Goal: Navigation & Orientation: Find specific page/section

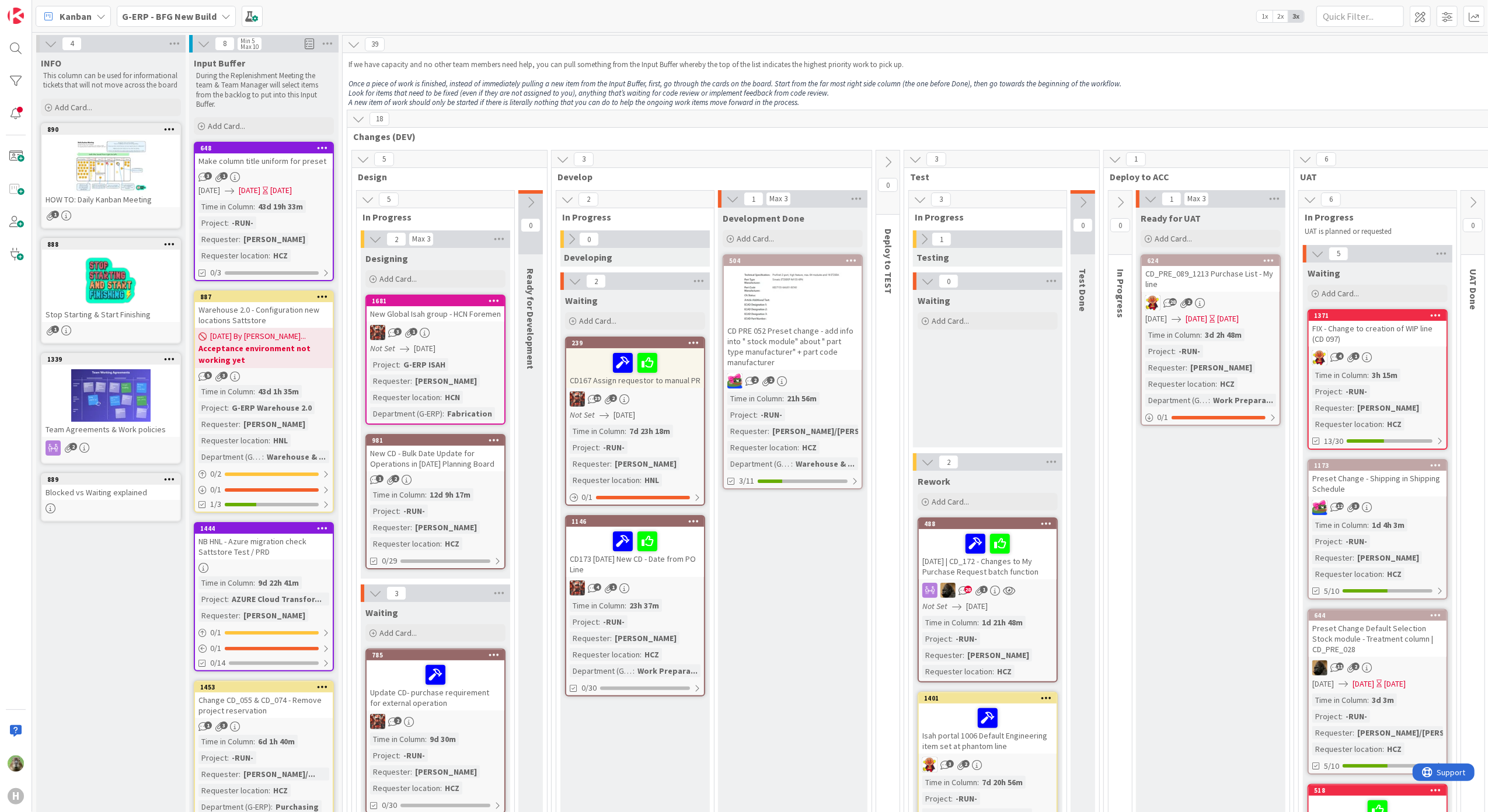
click at [491, 334] on div "3 1" at bounding box center [435, 332] width 138 height 15
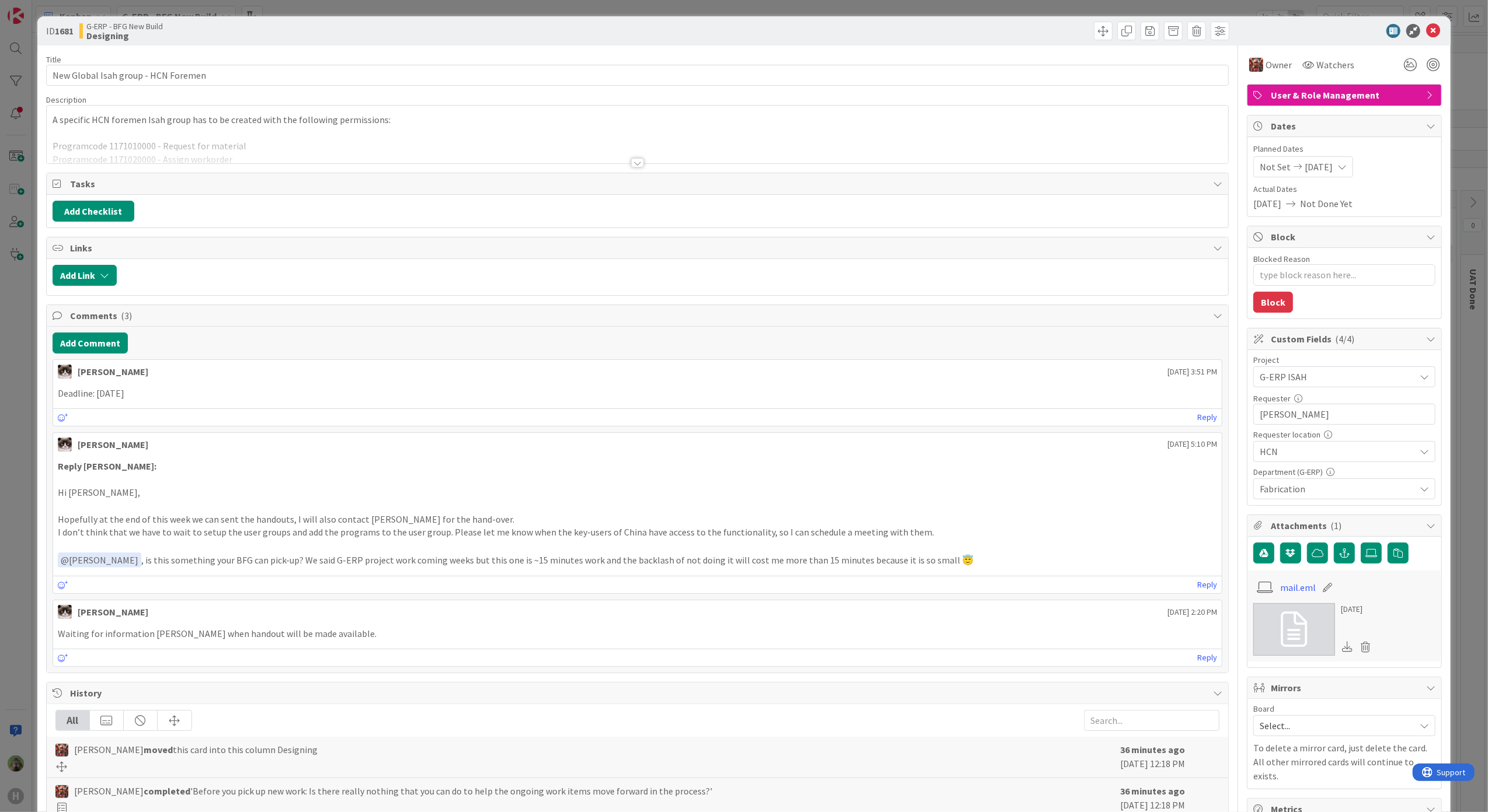
type textarea "x"
click at [398, 154] on div at bounding box center [637, 148] width 1182 height 30
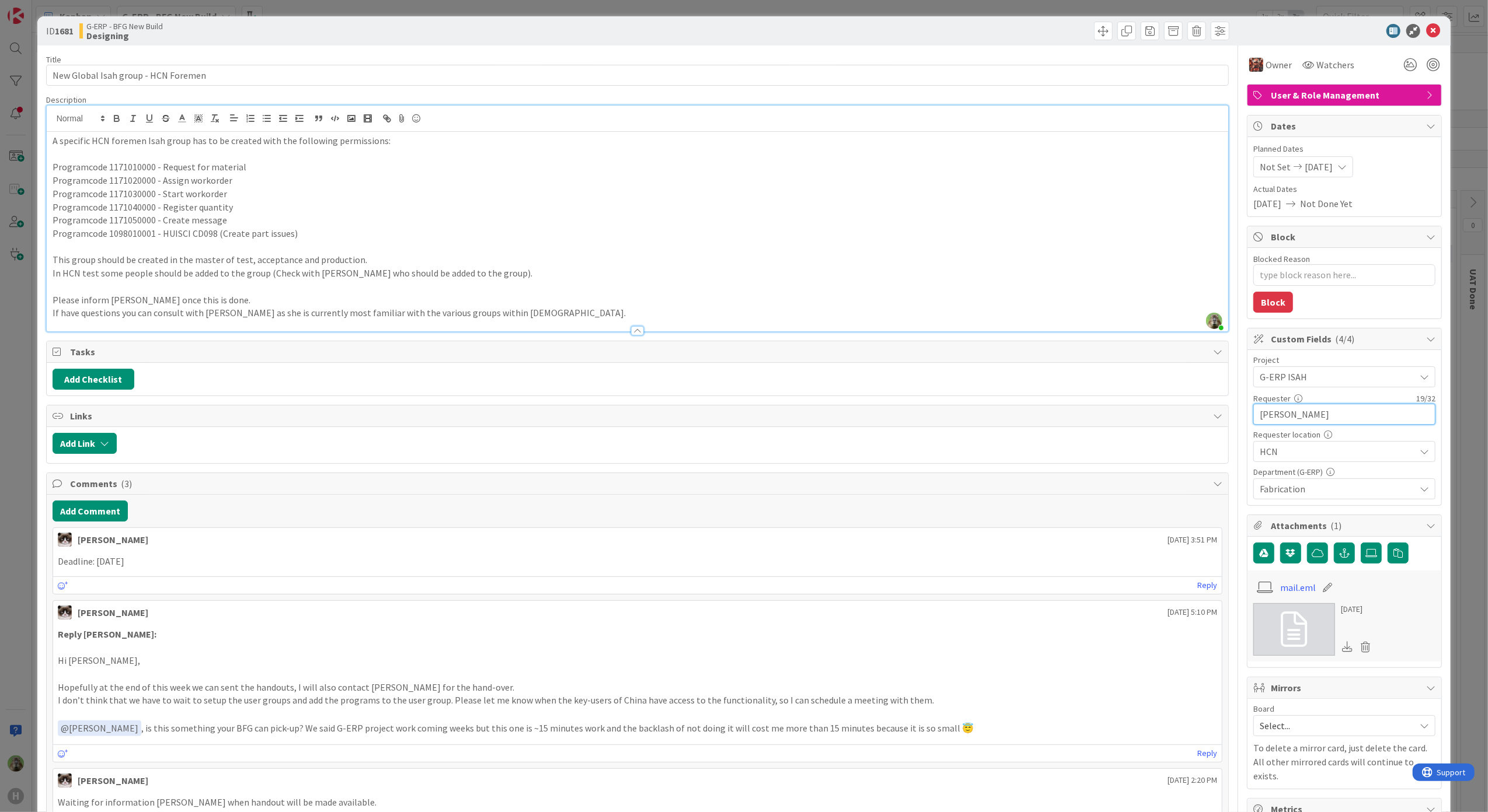
click at [1398, 418] on input "[PERSON_NAME]" at bounding box center [1344, 414] width 182 height 21
type input "[PERSON_NAME]"
type textarea "x"
type input "[PERSON_NAME] ([PERSON_NAME])"
type textarea "x"
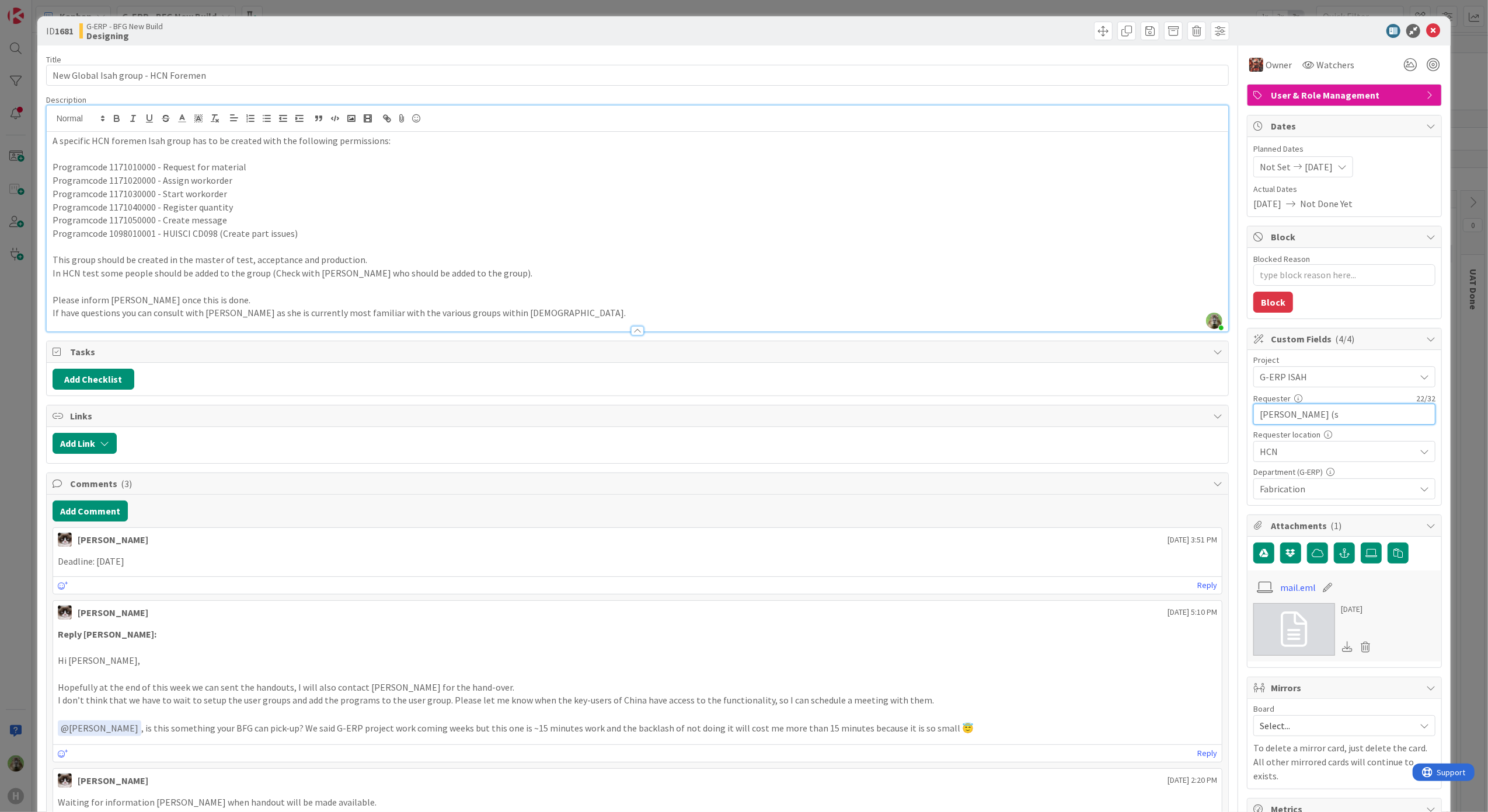
type input "[PERSON_NAME] ("
type textarea "x"
type input "[PERSON_NAME] (Is"
type textarea "x"
type input "[PERSON_NAME] (Isah)"
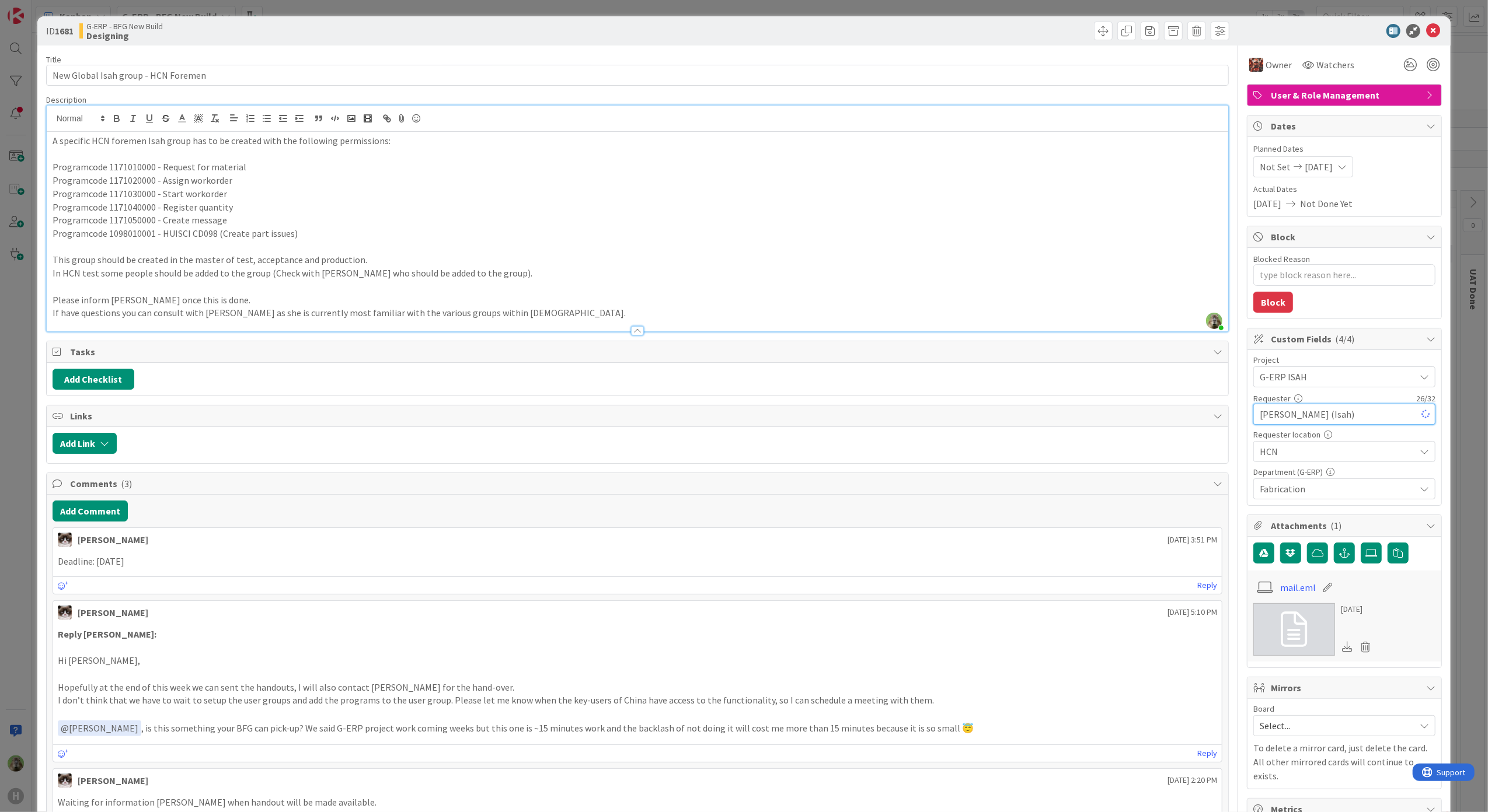
type textarea "x"
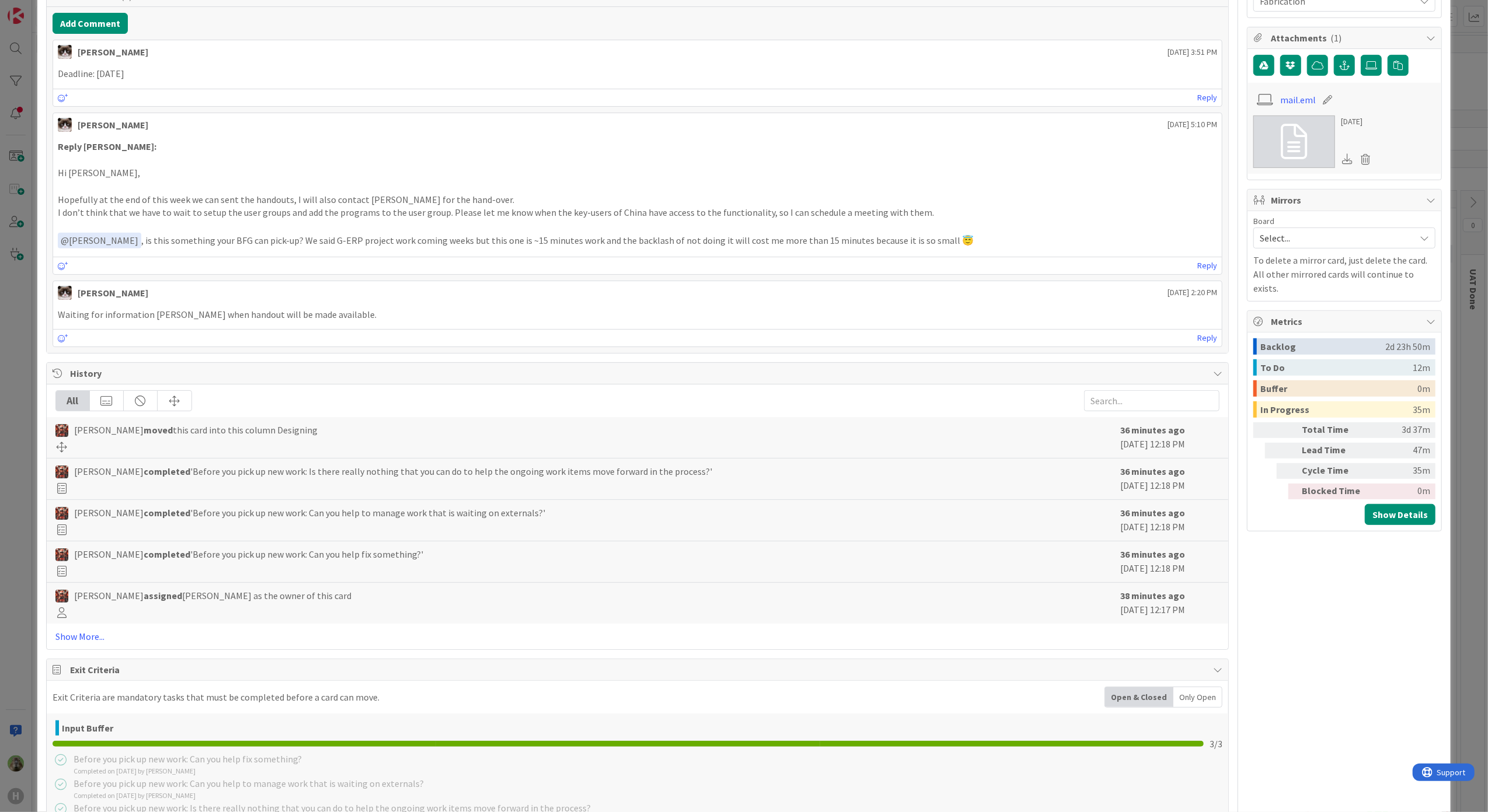
scroll to position [547, 0]
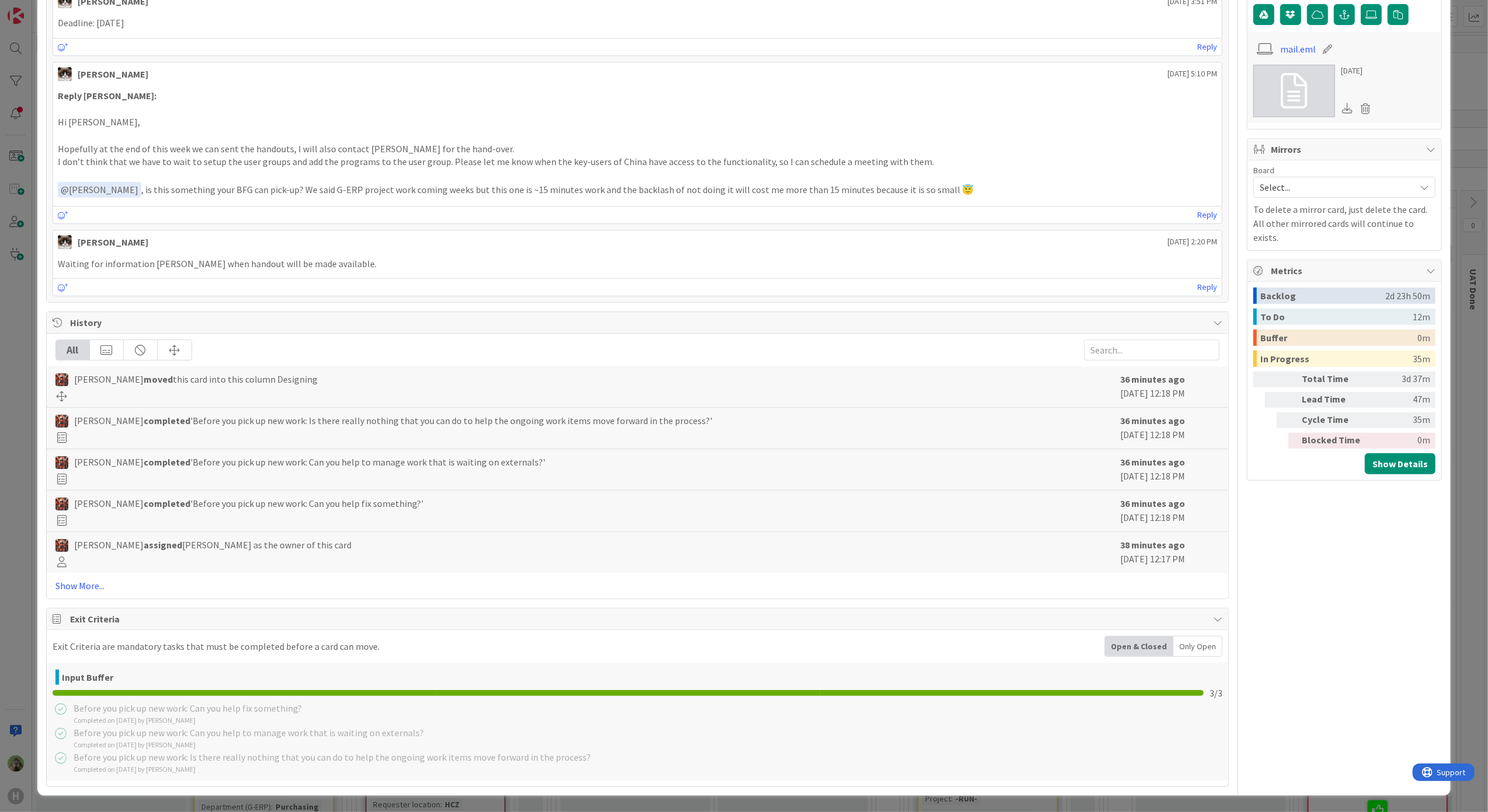
type input "[PERSON_NAME] (Isah)"
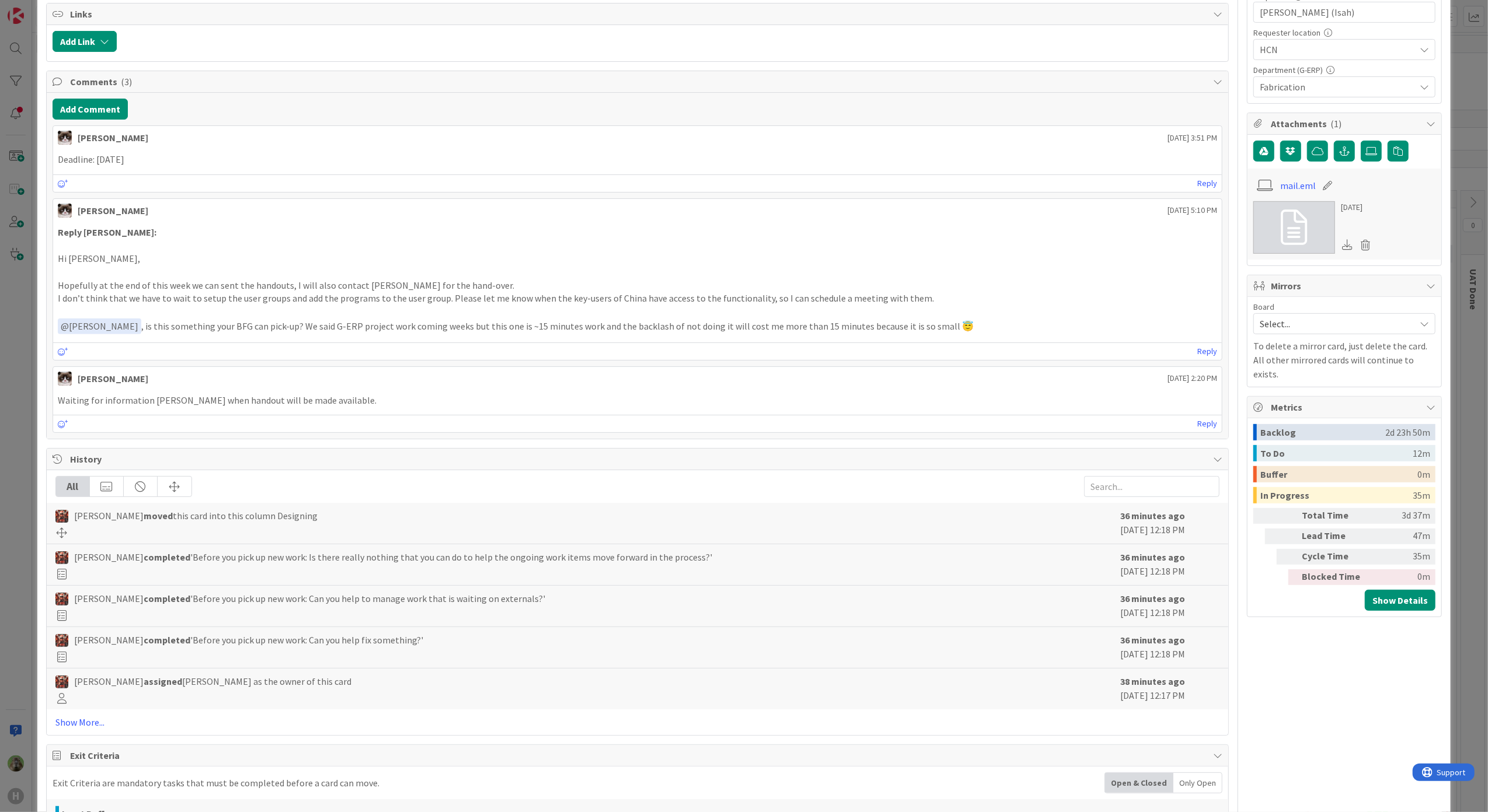
scroll to position [236, 0]
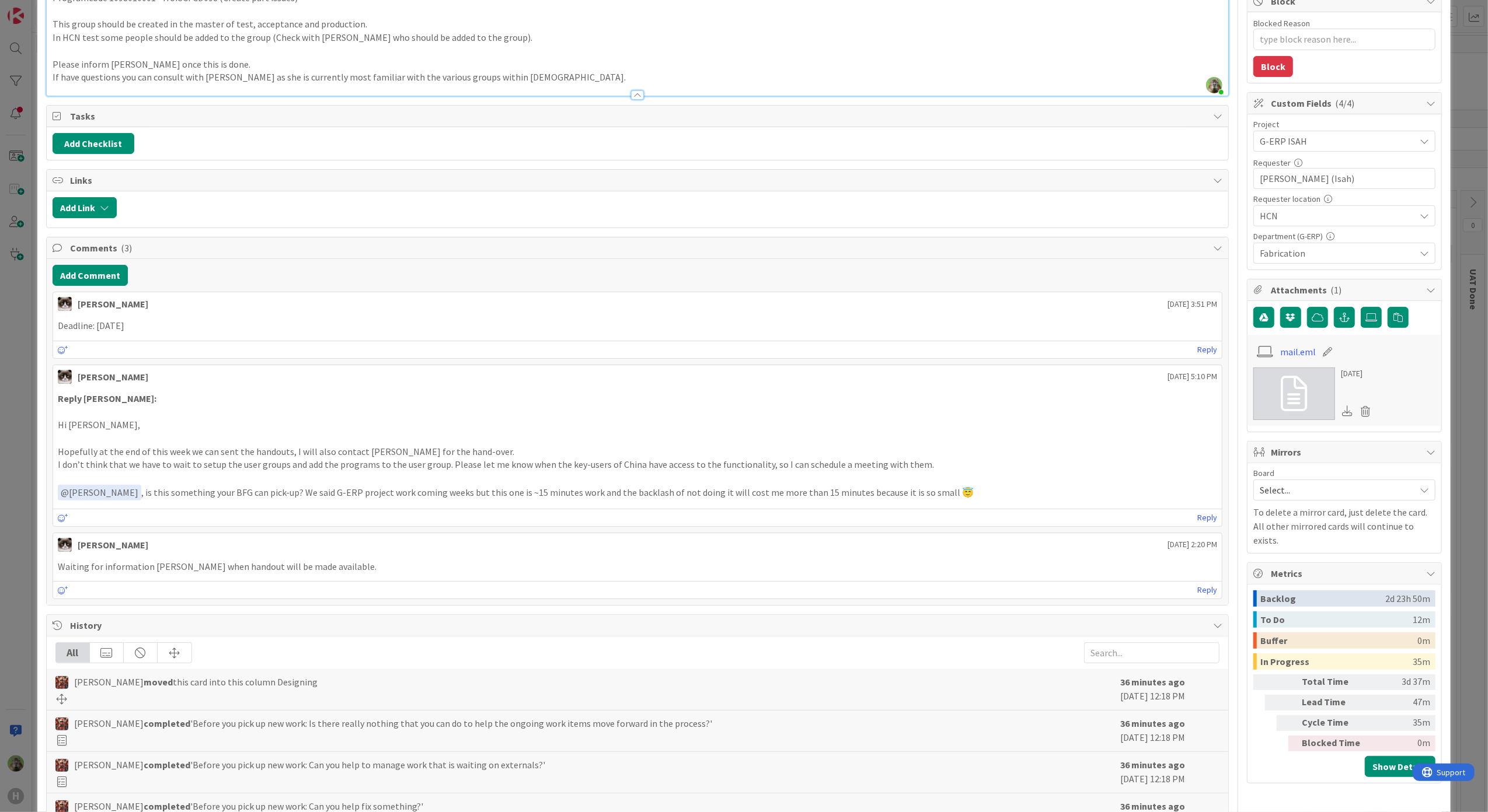
click at [22, 429] on div "ID 1681 G-ERP - BFG New Build Designing Title 35 / 128 New Global Isah group - …" at bounding box center [744, 406] width 1488 height 812
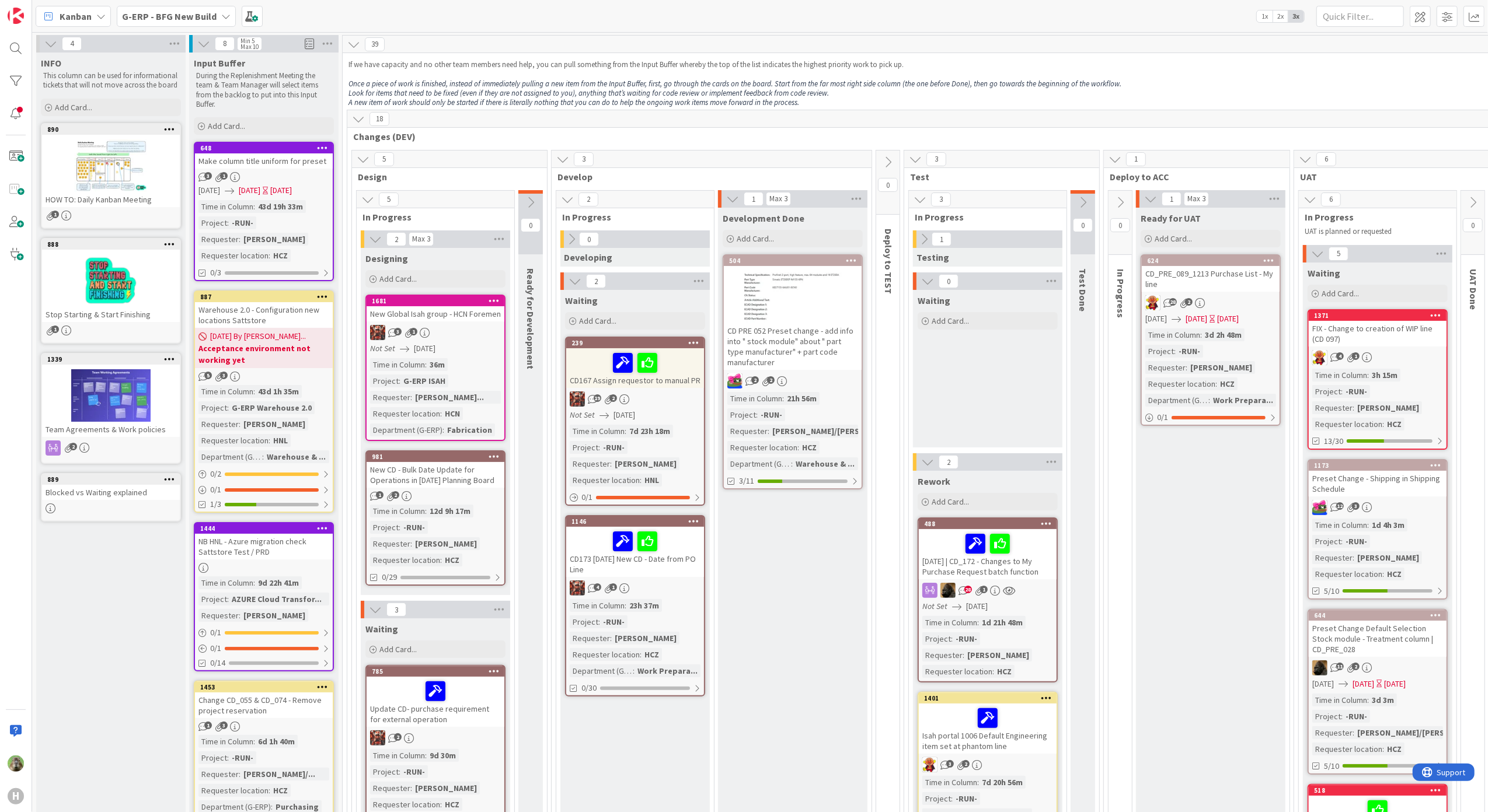
click at [195, 13] on b "G-ERP - BFG New Build" at bounding box center [169, 16] width 95 height 12
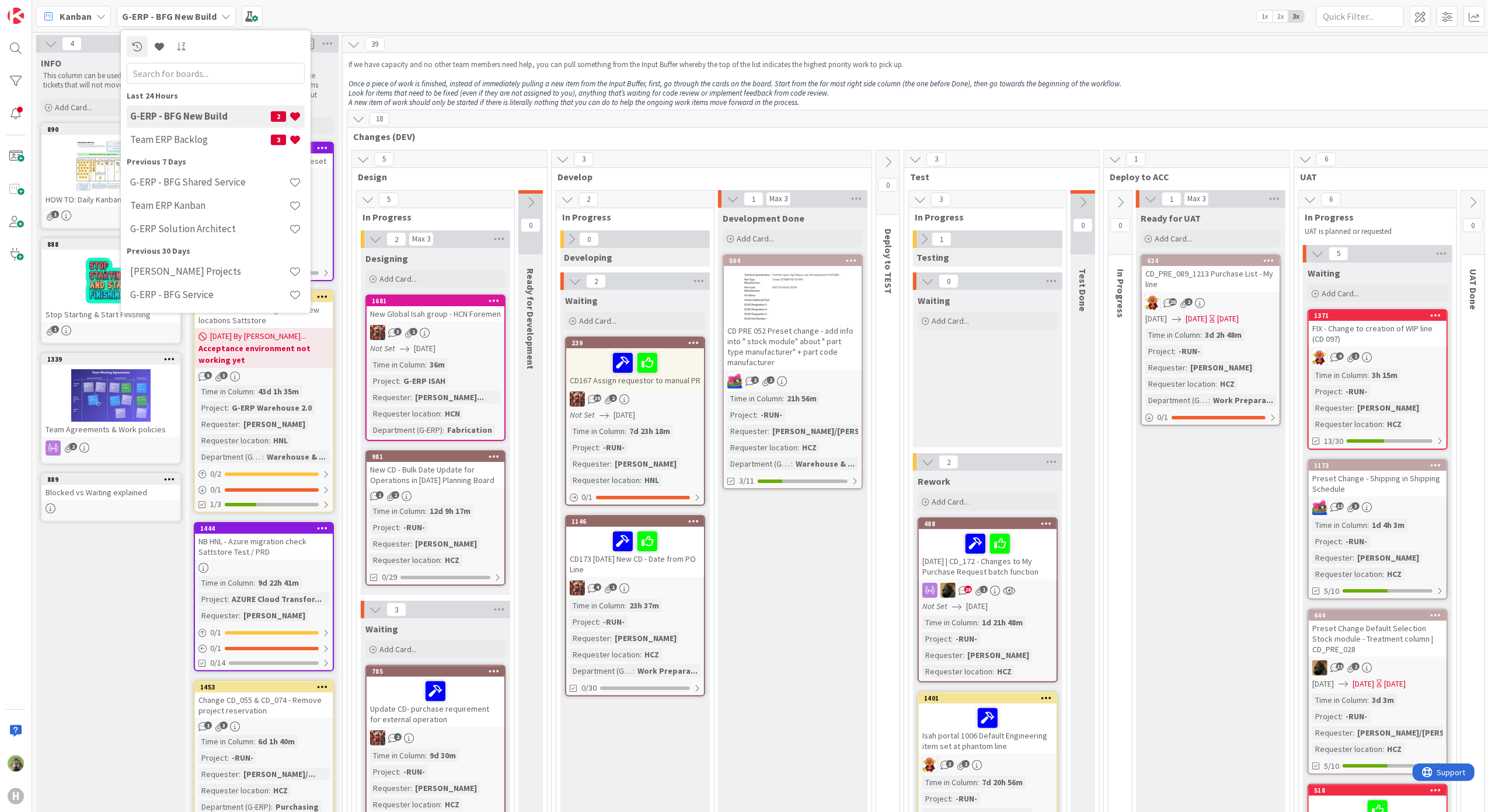
click at [80, 23] on div "Kanban" at bounding box center [73, 16] width 75 height 21
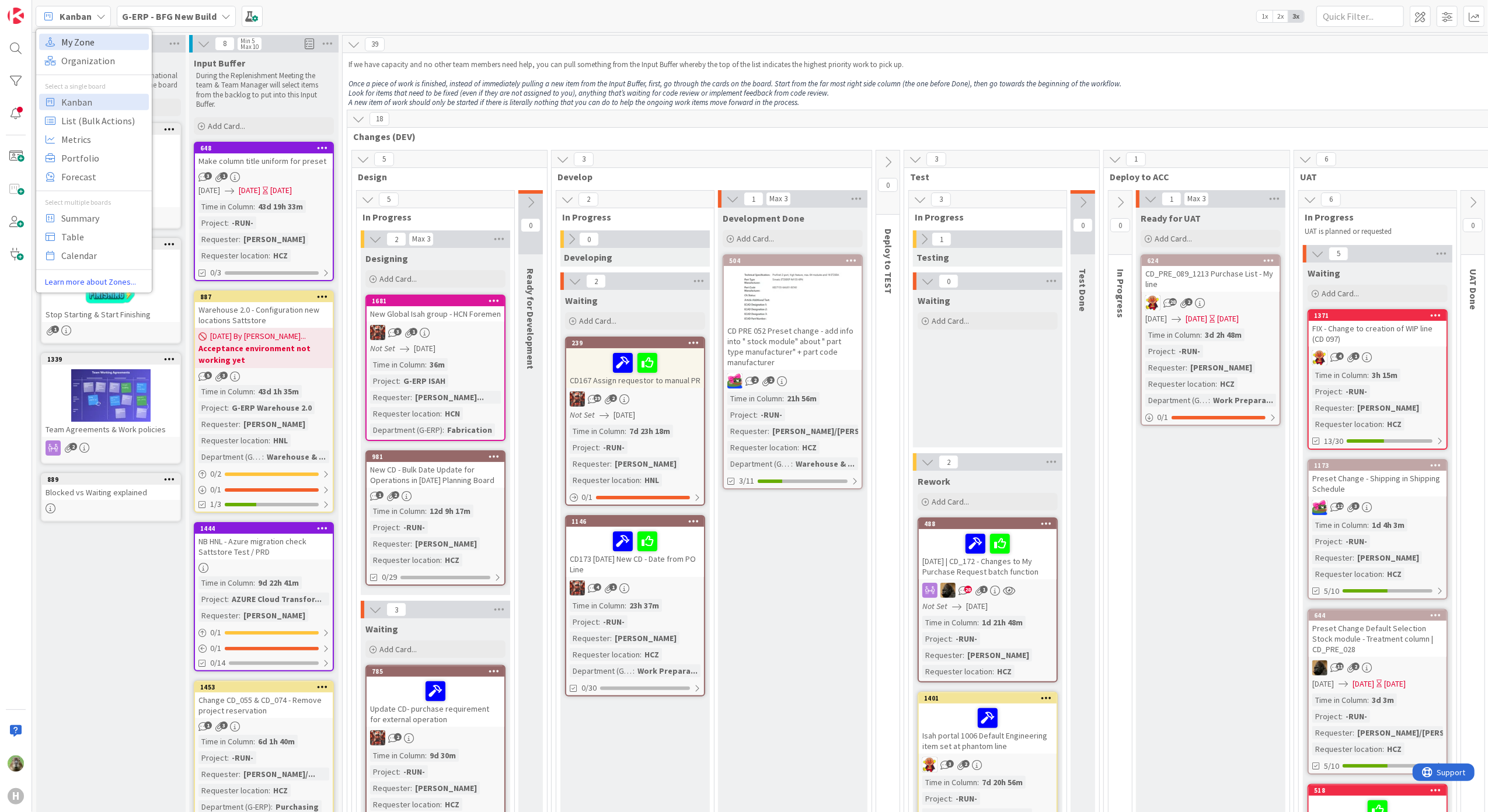
click at [86, 40] on span "My Zone" at bounding box center [103, 41] width 84 height 18
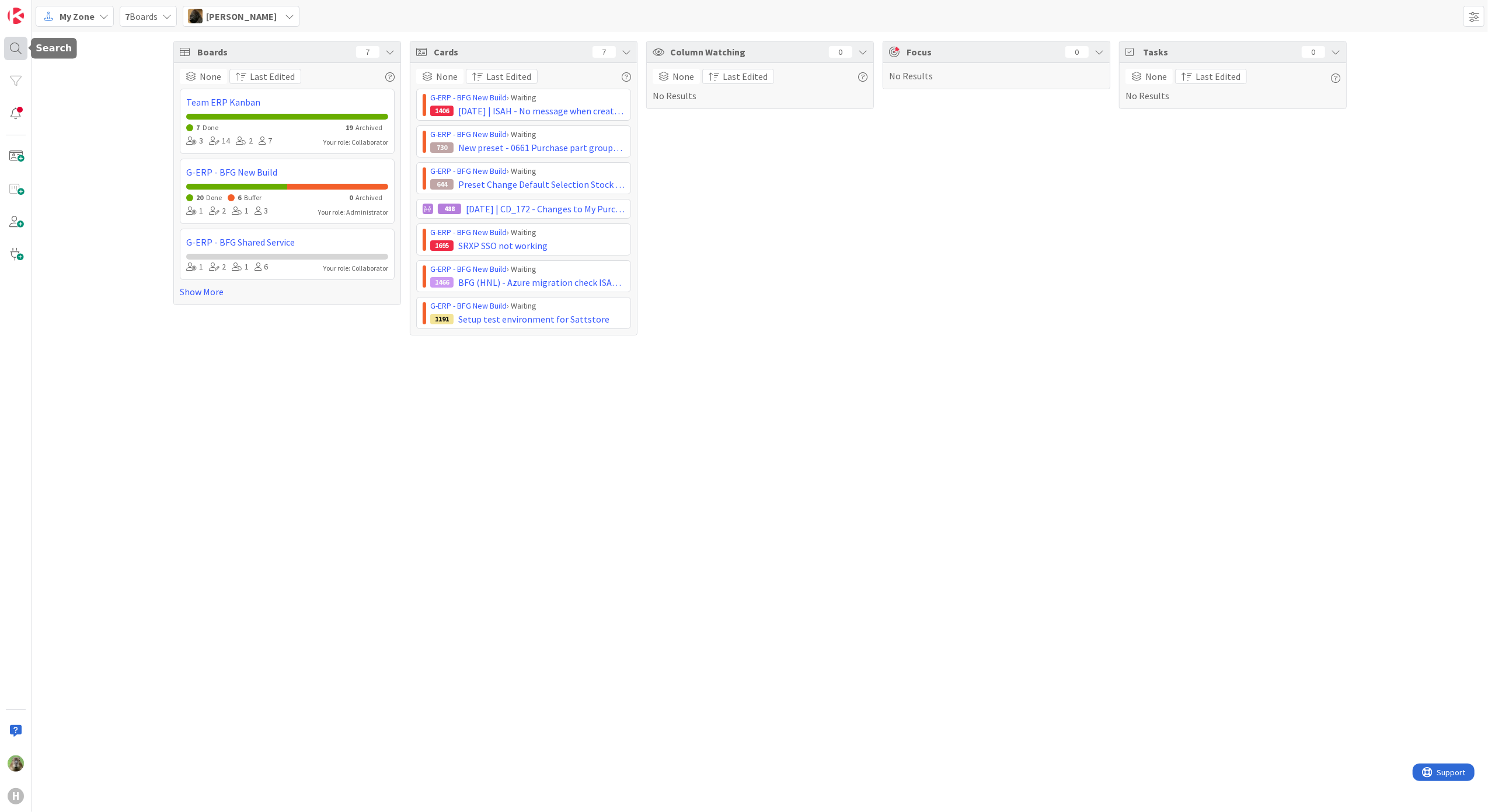
click at [18, 49] on div at bounding box center [15, 48] width 23 height 23
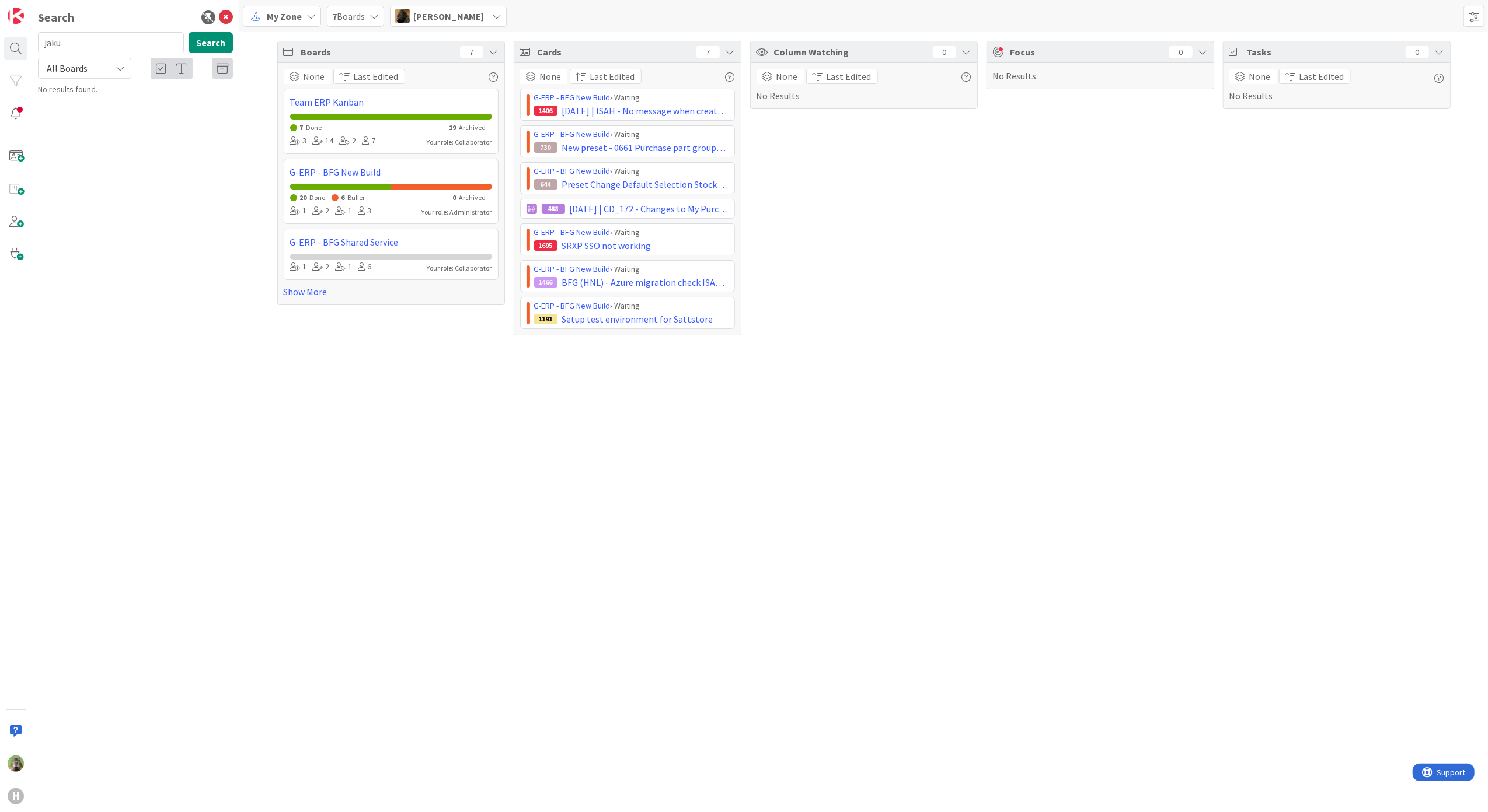
type input "[PERSON_NAME]"
click at [226, 12] on icon at bounding box center [225, 17] width 14 height 14
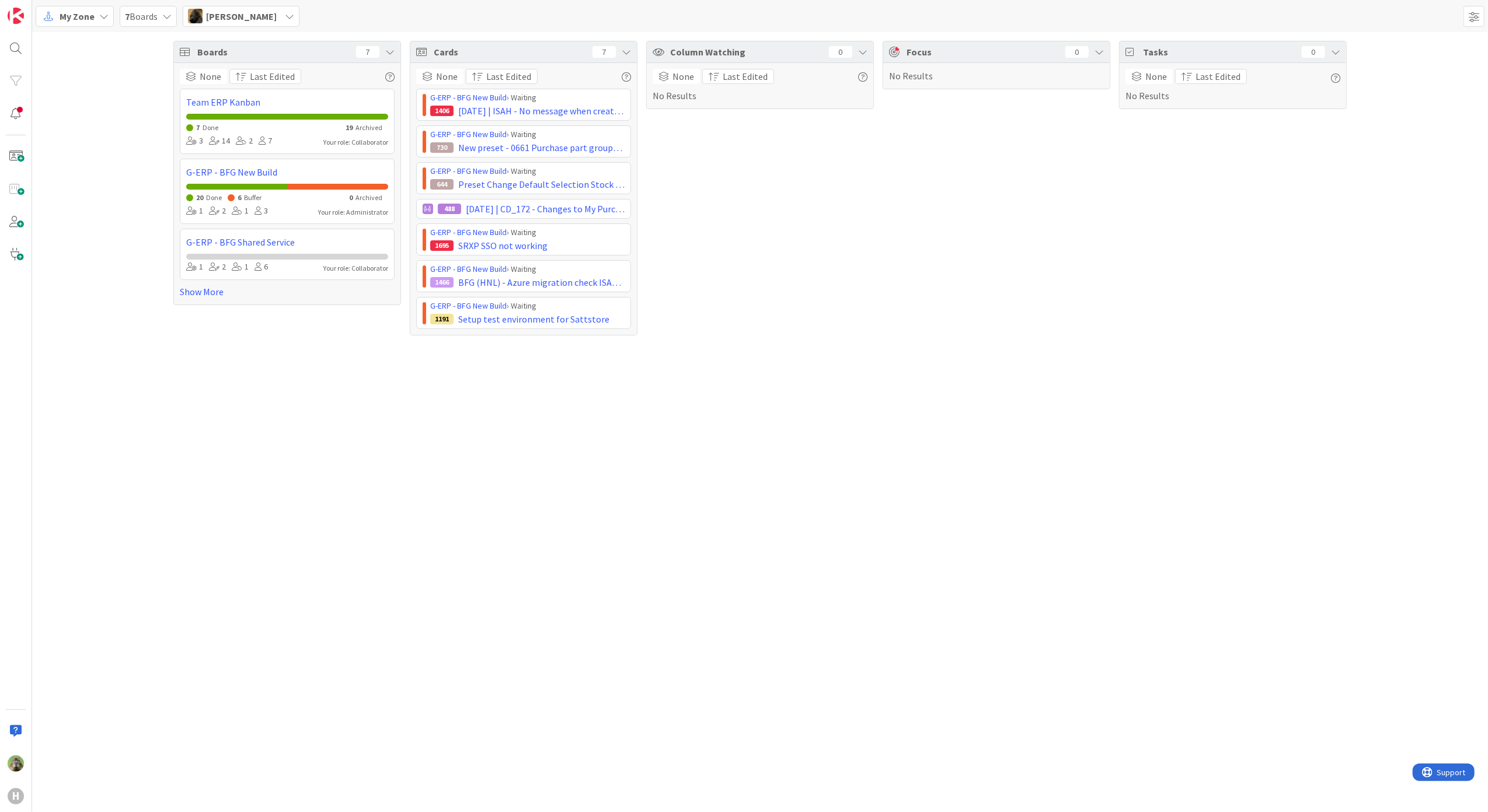
click at [223, 16] on span "[PERSON_NAME]" at bounding box center [241, 16] width 70 height 14
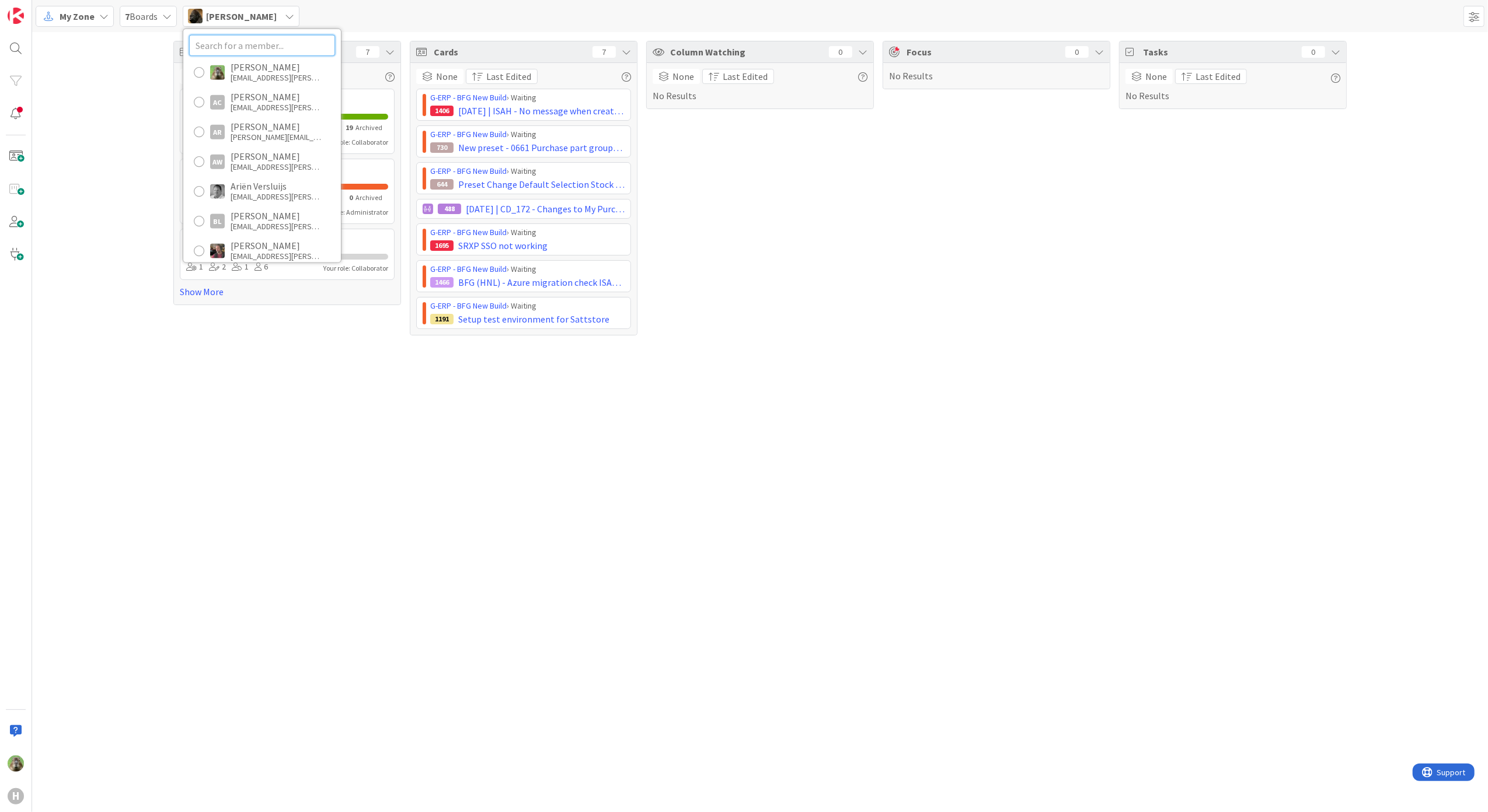
click at [245, 40] on input "text" at bounding box center [262, 45] width 146 height 21
type input "[PERSON_NAME]"
click at [248, 70] on div "[PERSON_NAME]" at bounding box center [277, 67] width 93 height 11
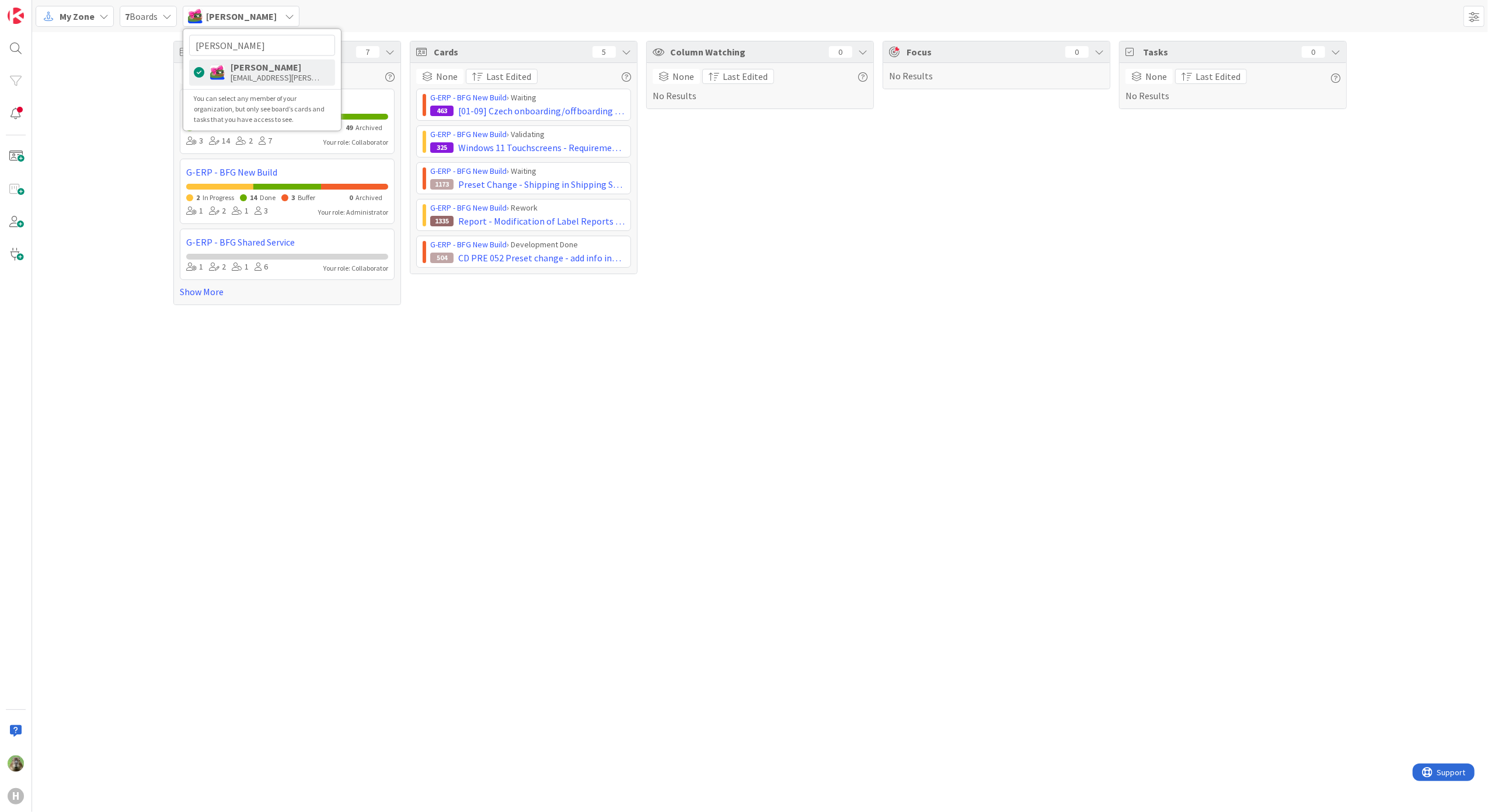
click at [155, 124] on div "Boards 7 None Last Edited Team ERP Kanban 5 Done 49 Archived 3 14 2 7 Your role…" at bounding box center [760, 173] width 1456 height 282
click at [255, 9] on div "[PERSON_NAME]" at bounding box center [240, 16] width 117 height 21
click at [197, 68] on div at bounding box center [199, 72] width 11 height 11
click at [132, 115] on div "Boards 7 None Last Edited Team ERP Kanban 5 Done 49 Archived 3 14 2 7 Your role…" at bounding box center [760, 173] width 1456 height 282
click at [227, 8] on div "[PERSON_NAME]" at bounding box center [240, 16] width 117 height 21
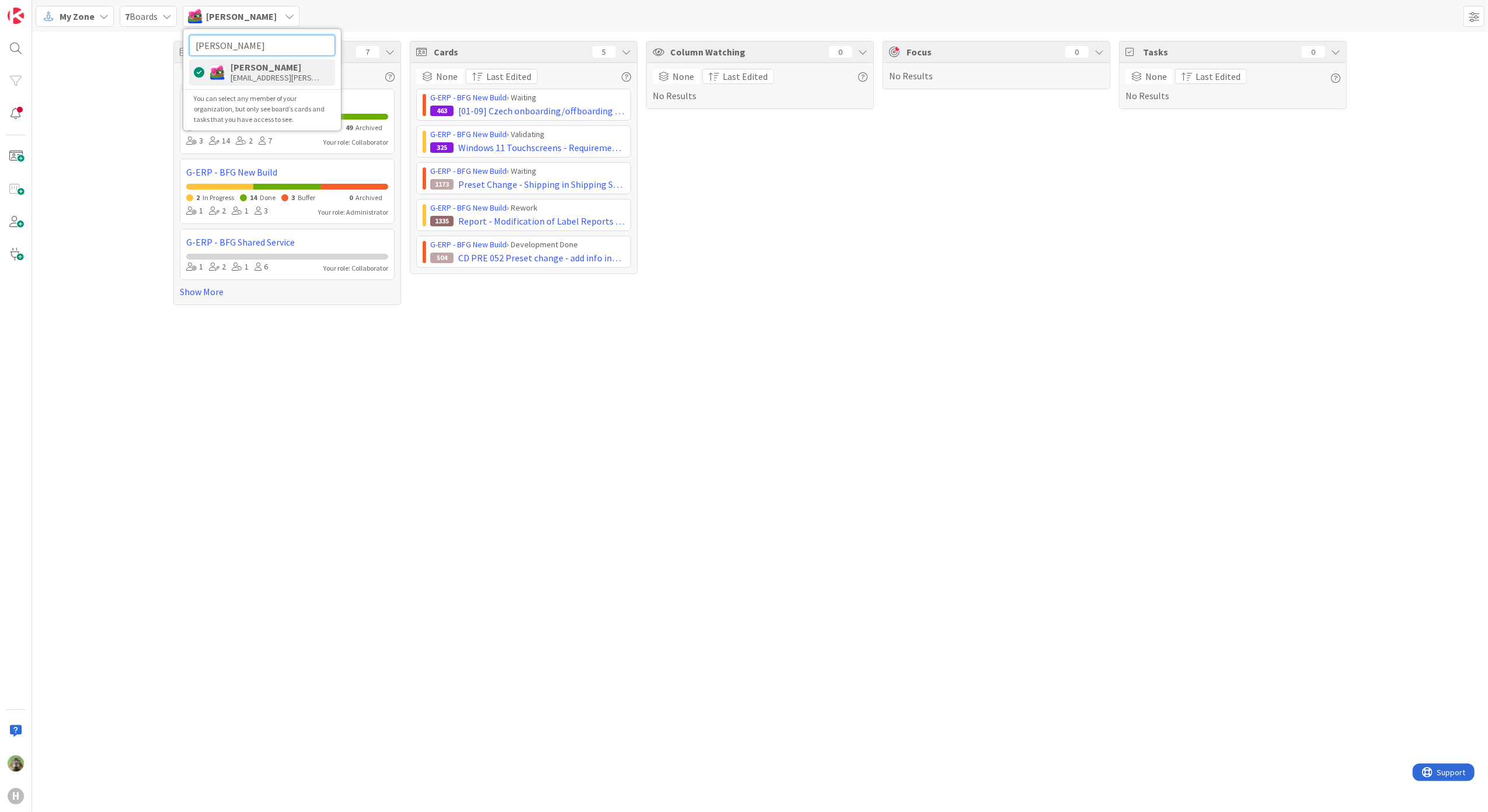
click at [290, 49] on input "[PERSON_NAME]" at bounding box center [262, 45] width 146 height 21
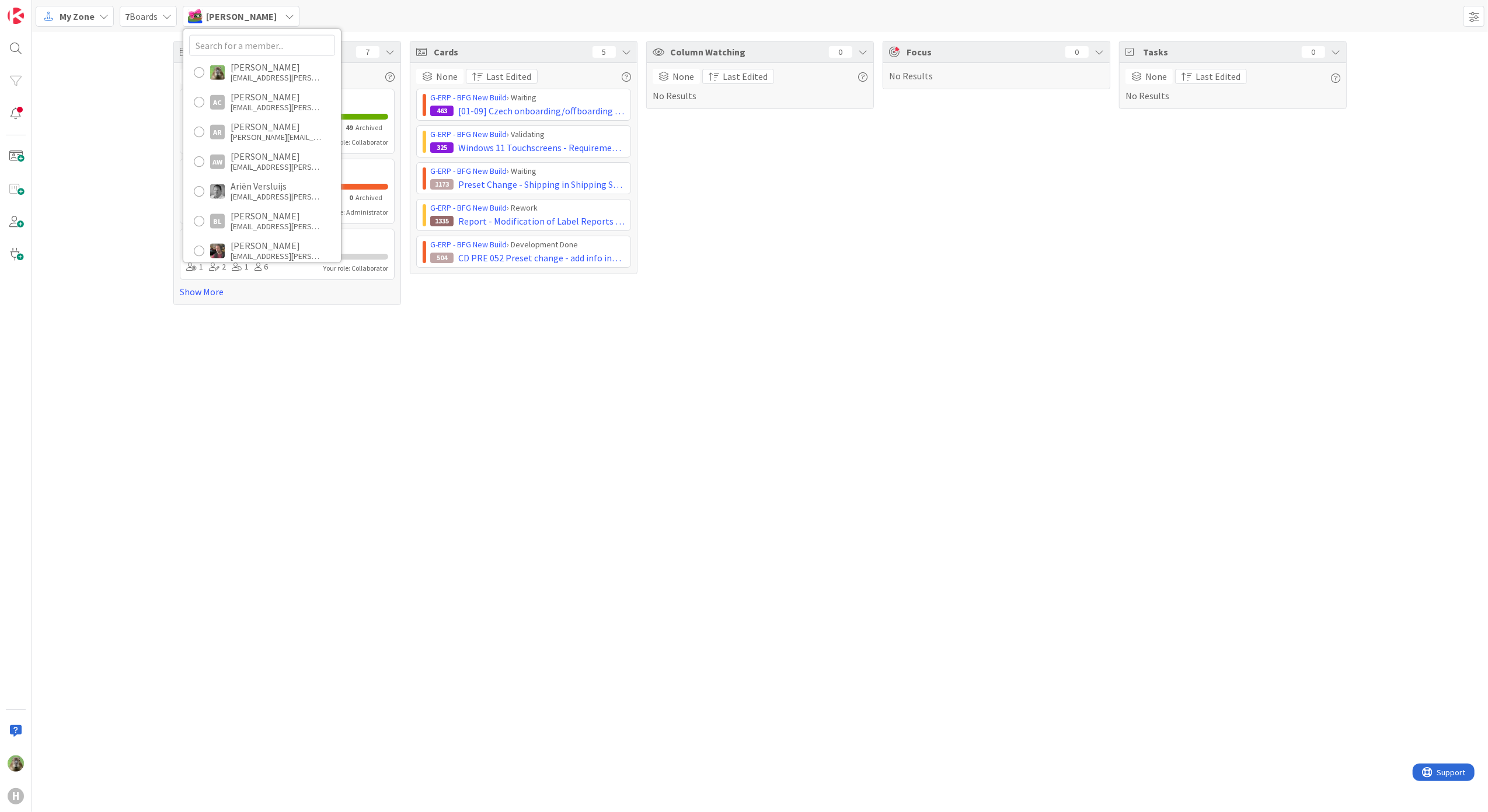
click at [936, 255] on div "Focus 0 No Results" at bounding box center [996, 173] width 228 height 265
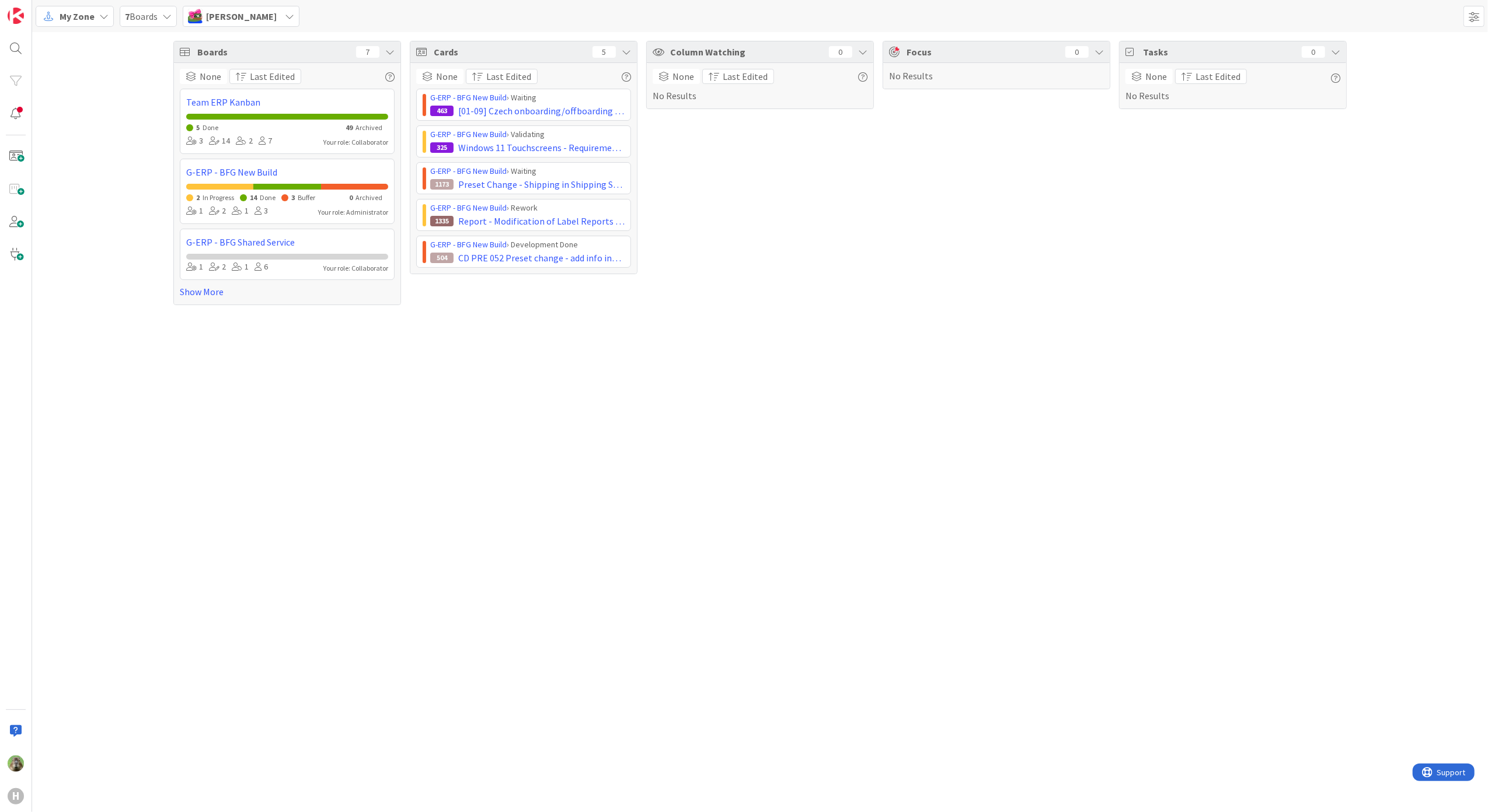
click at [218, 26] on div "[PERSON_NAME]" at bounding box center [240, 16] width 117 height 21
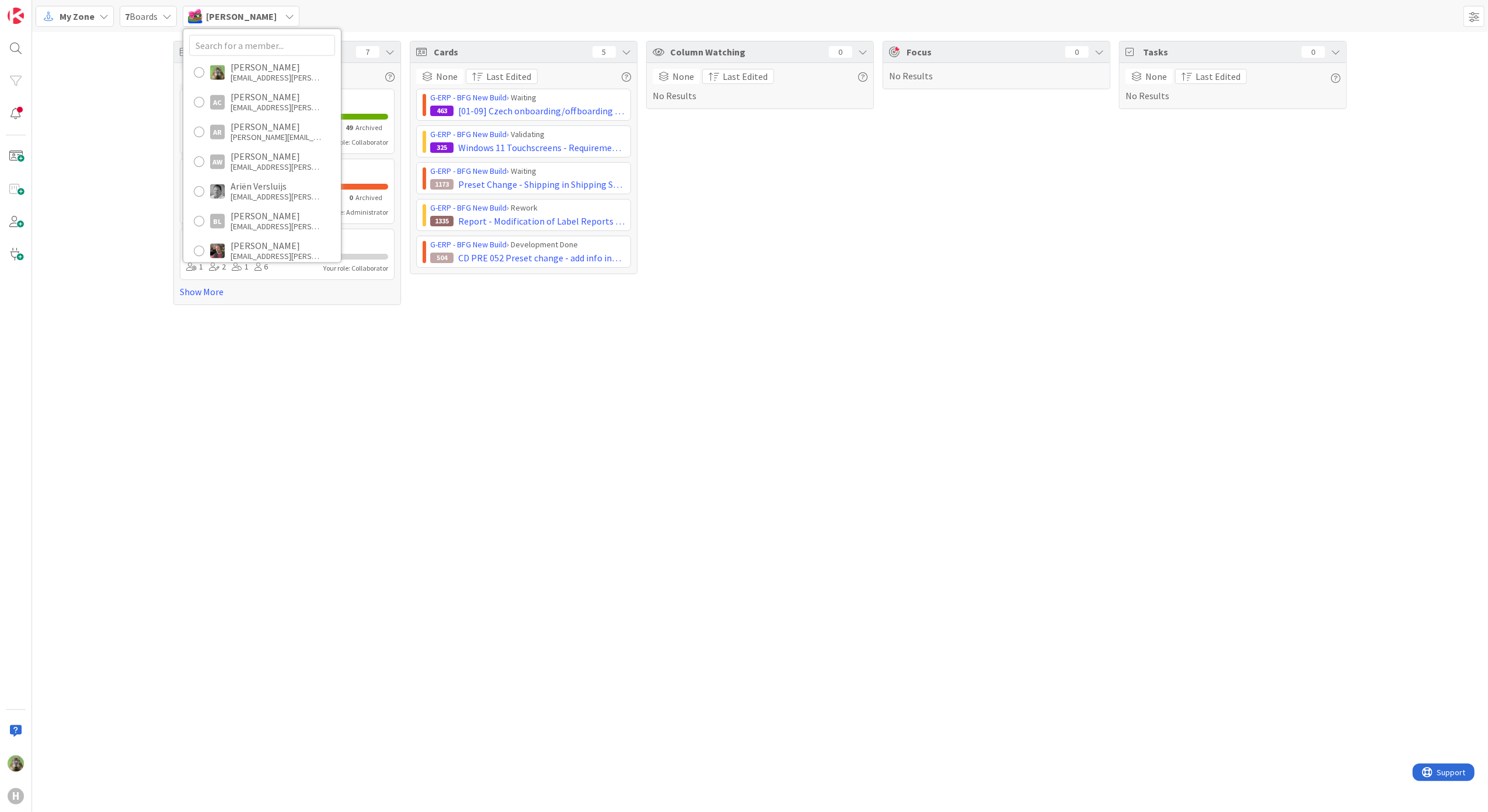
click at [101, 14] on icon at bounding box center [104, 16] width 9 height 9
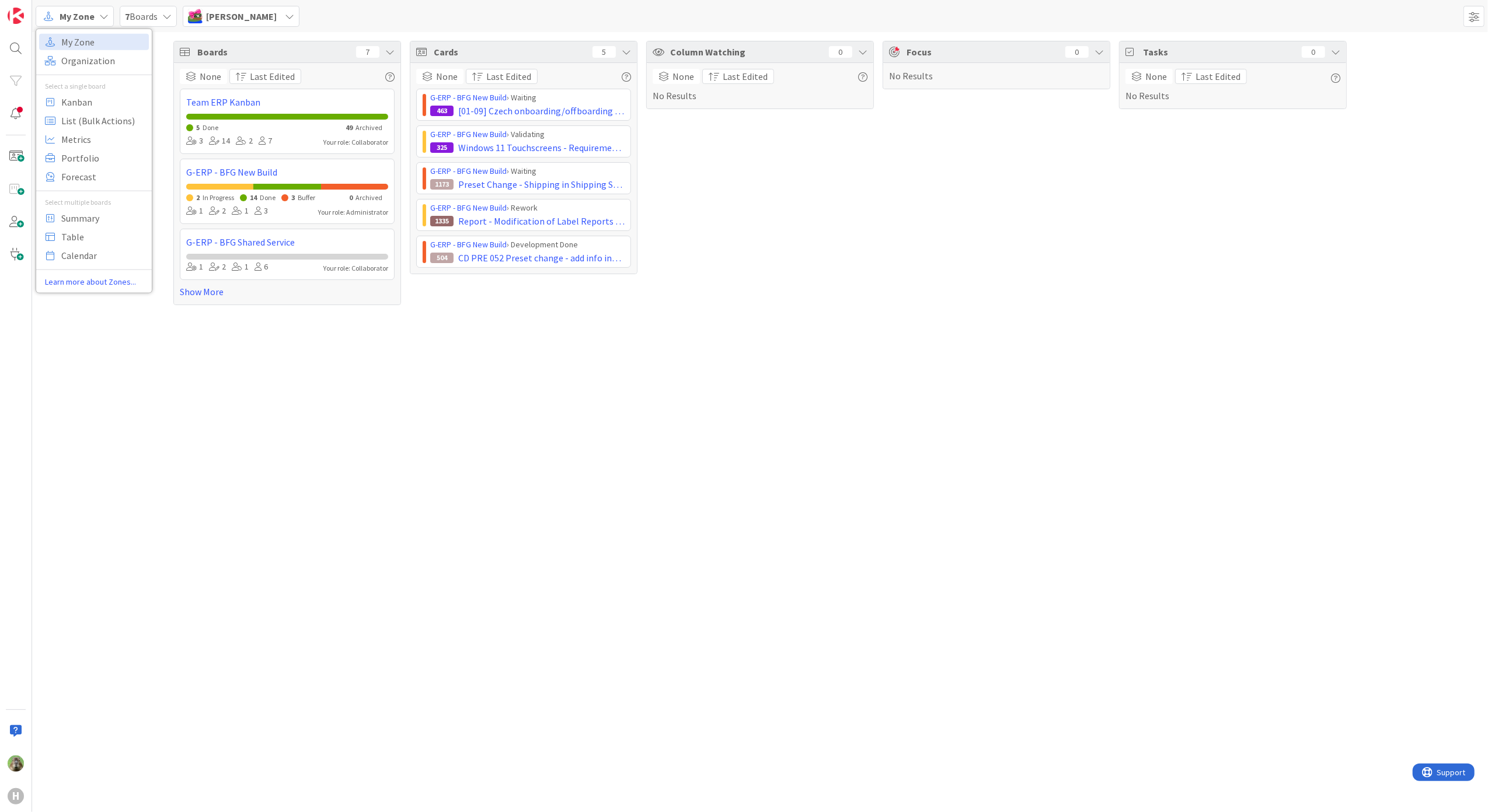
click at [83, 71] on div "My Zone Organization Select a single board Kanban List (Bulk Actions) Metrics P…" at bounding box center [94, 161] width 116 height 255
click at [97, 64] on span "Organization" at bounding box center [103, 60] width 84 height 18
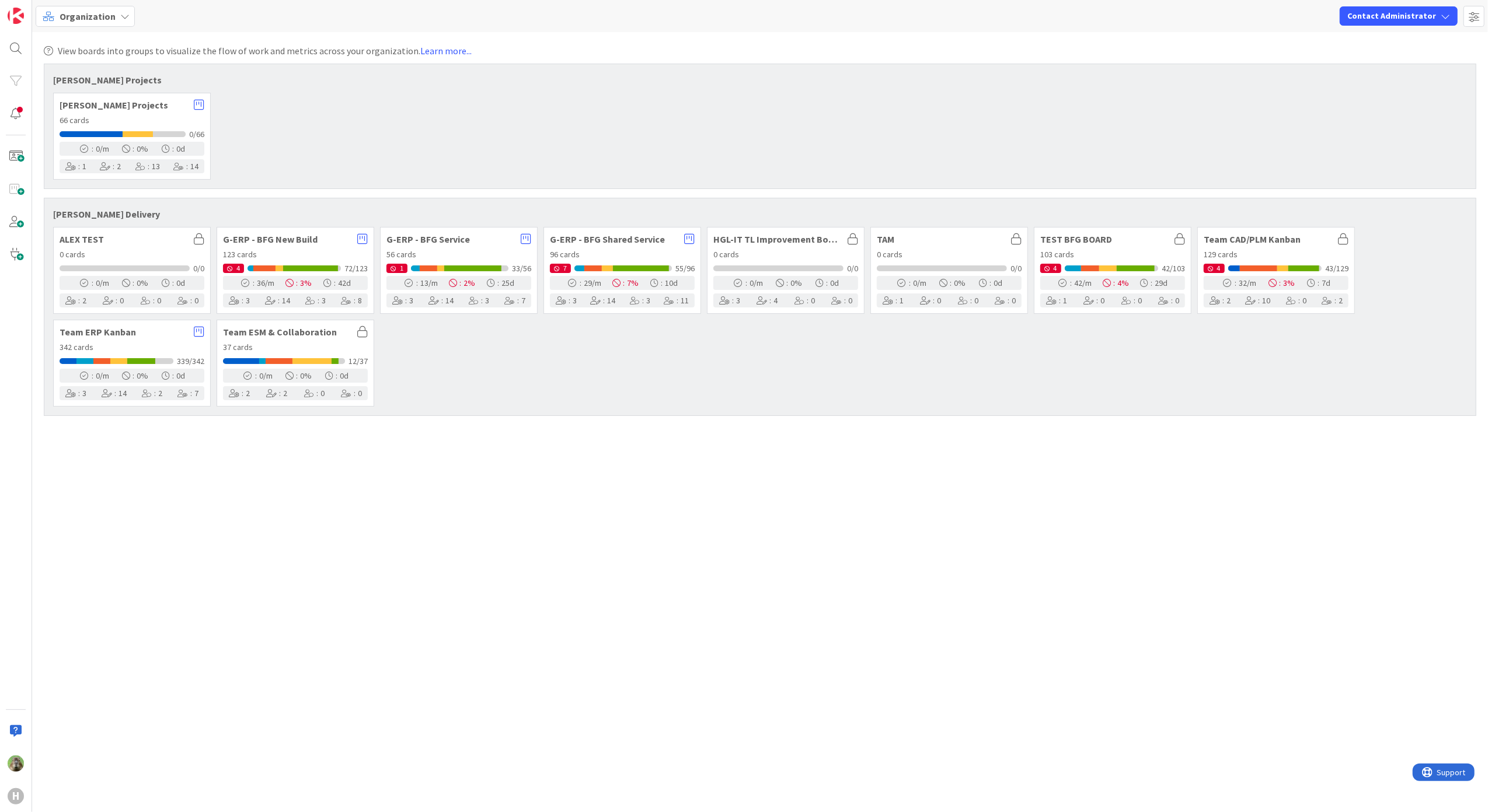
click at [93, 9] on span "Organization" at bounding box center [87, 16] width 56 height 14
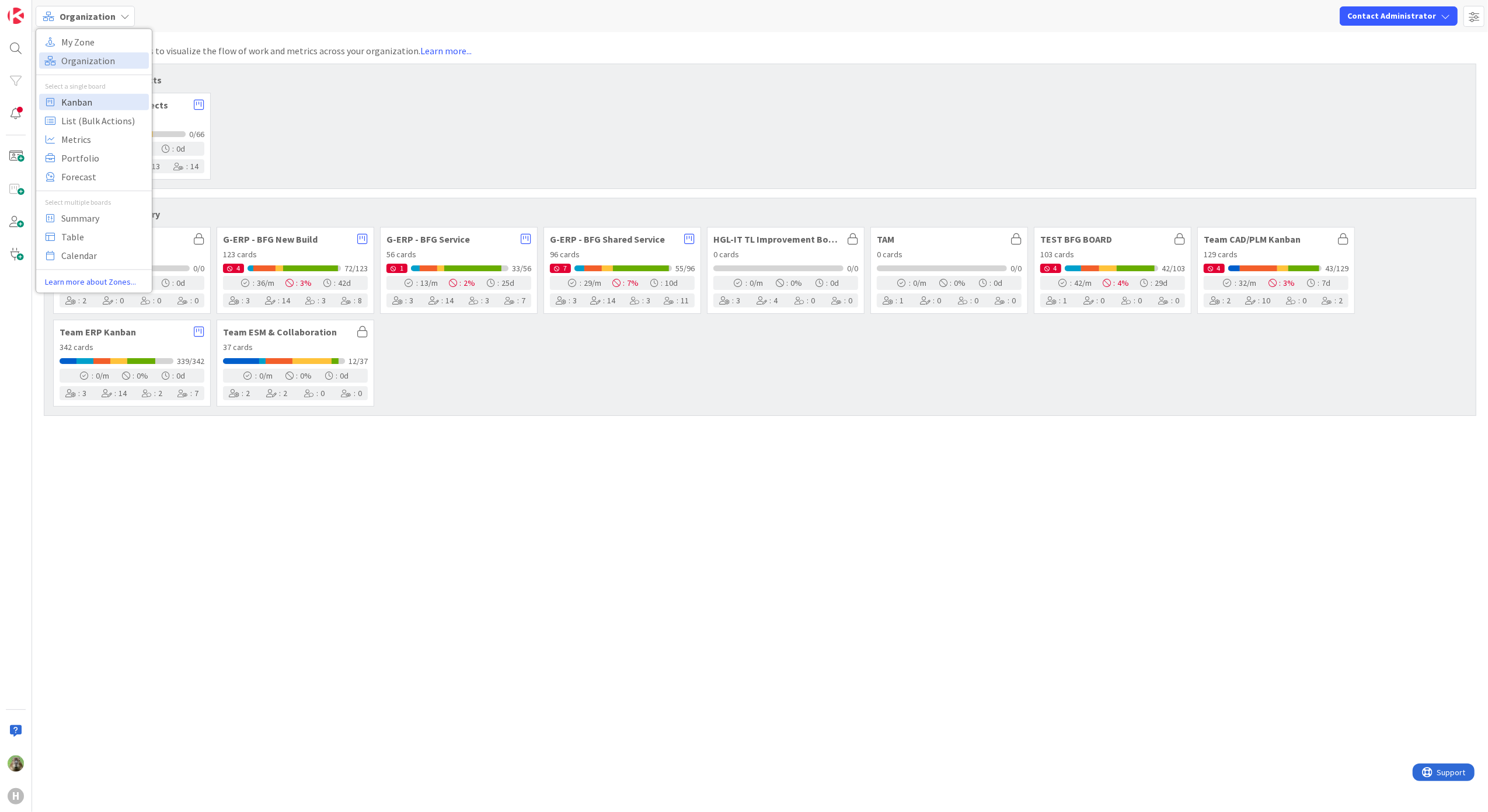
click at [92, 105] on span "Kanban" at bounding box center [103, 101] width 84 height 18
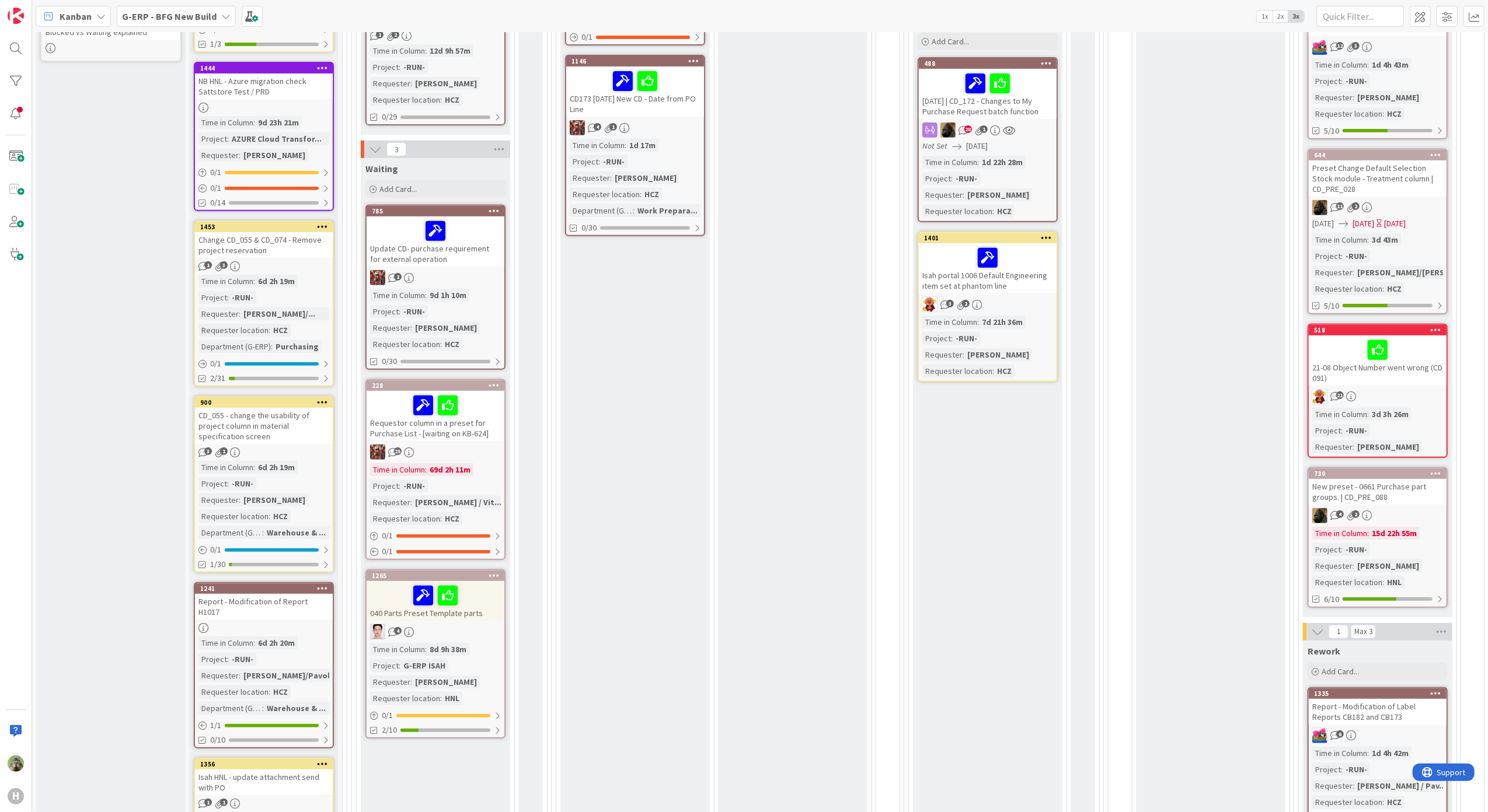
scroll to position [467, 0]
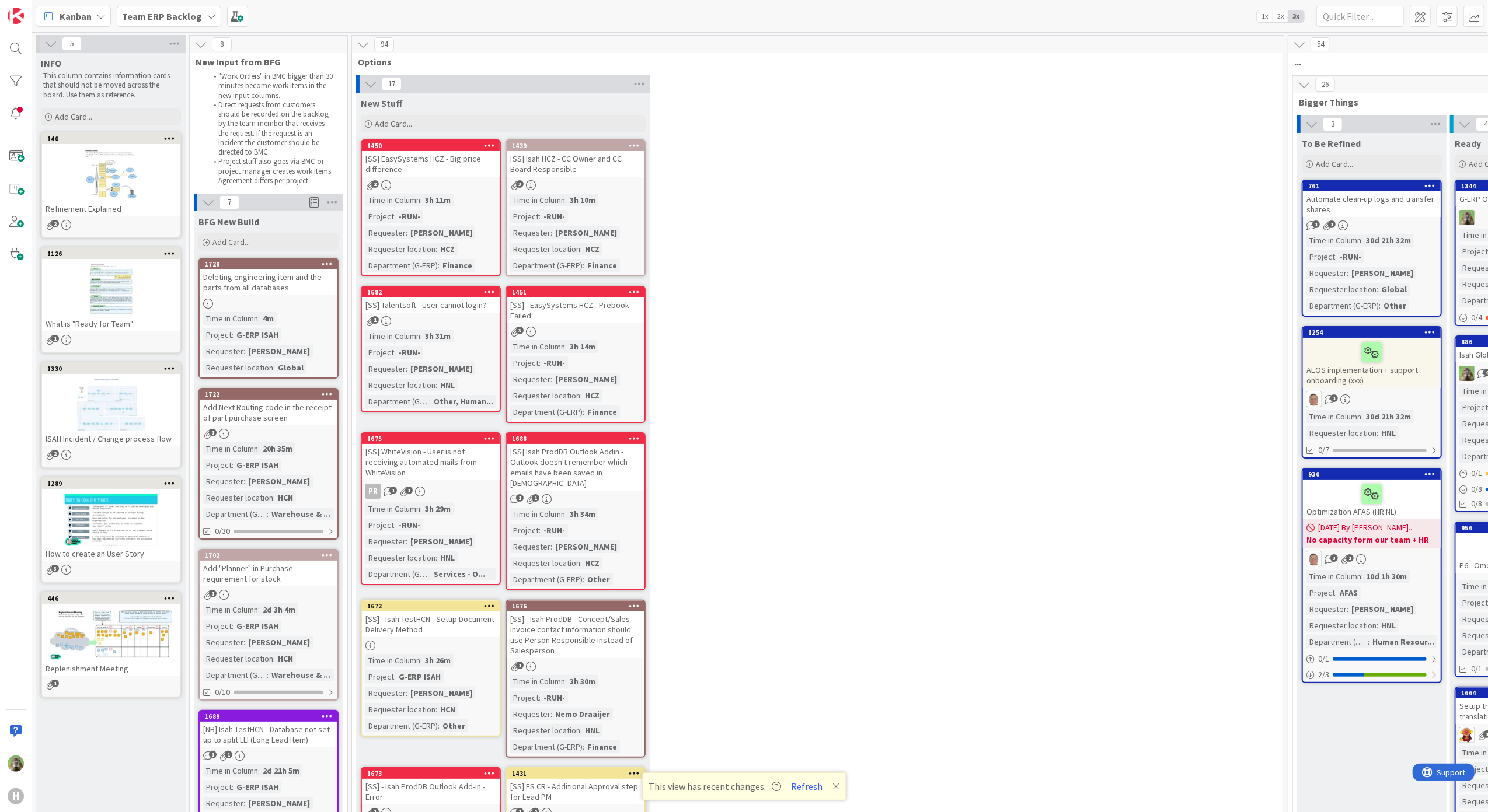
scroll to position [388, 0]
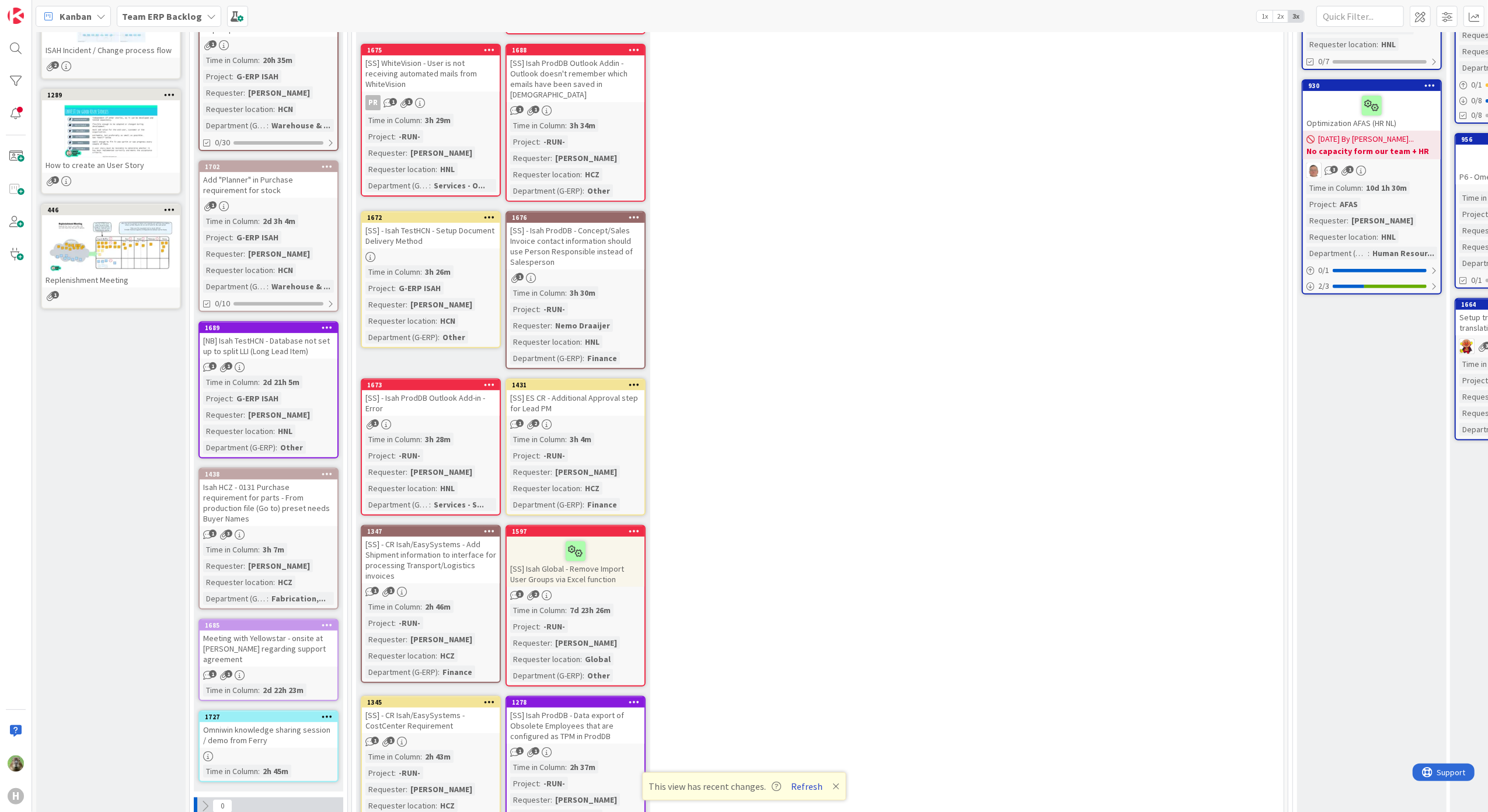
click at [799, 784] on button "Refresh" at bounding box center [807, 786] width 40 height 15
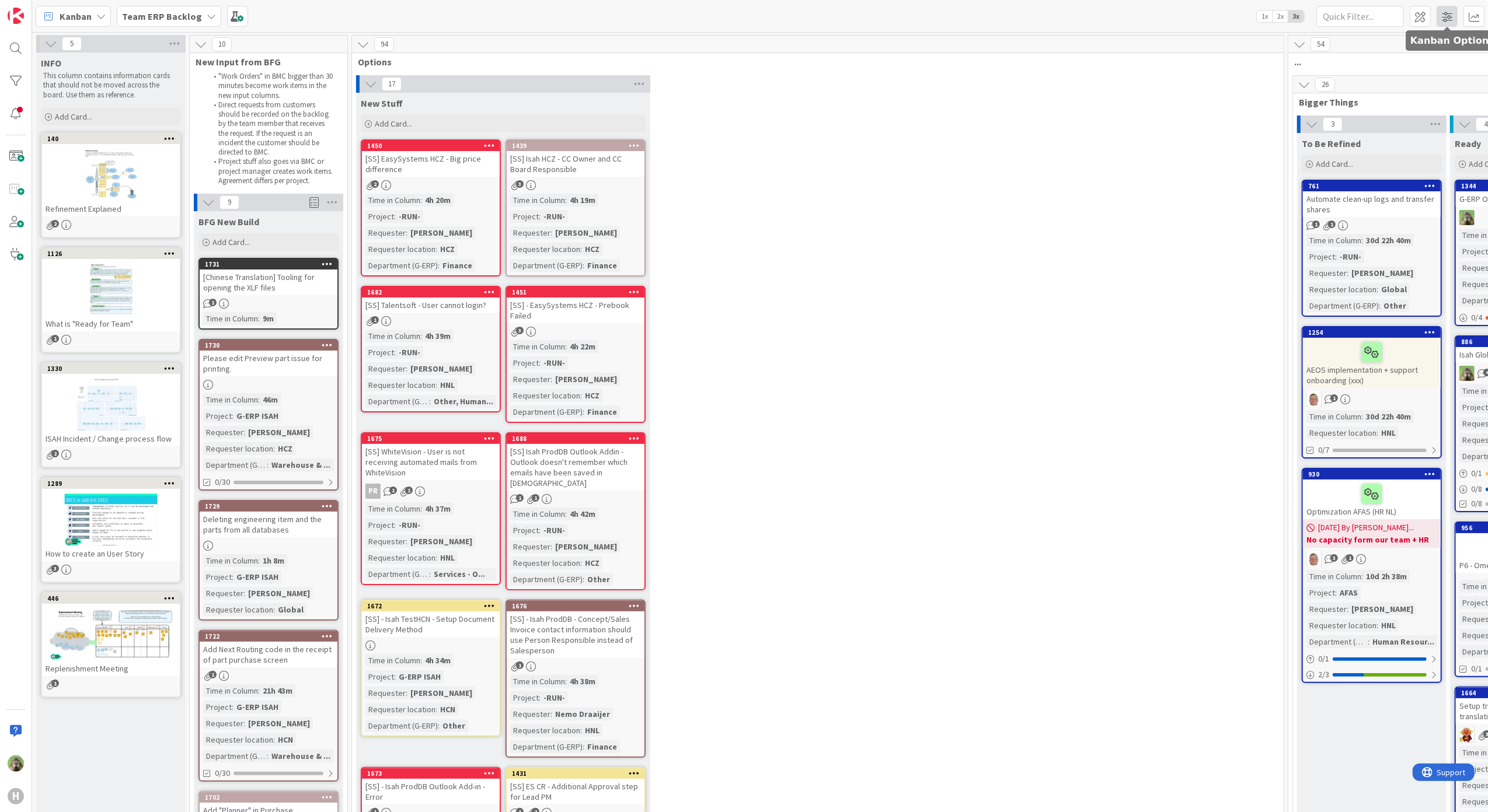
click at [1455, 26] on span at bounding box center [1447, 16] width 21 height 21
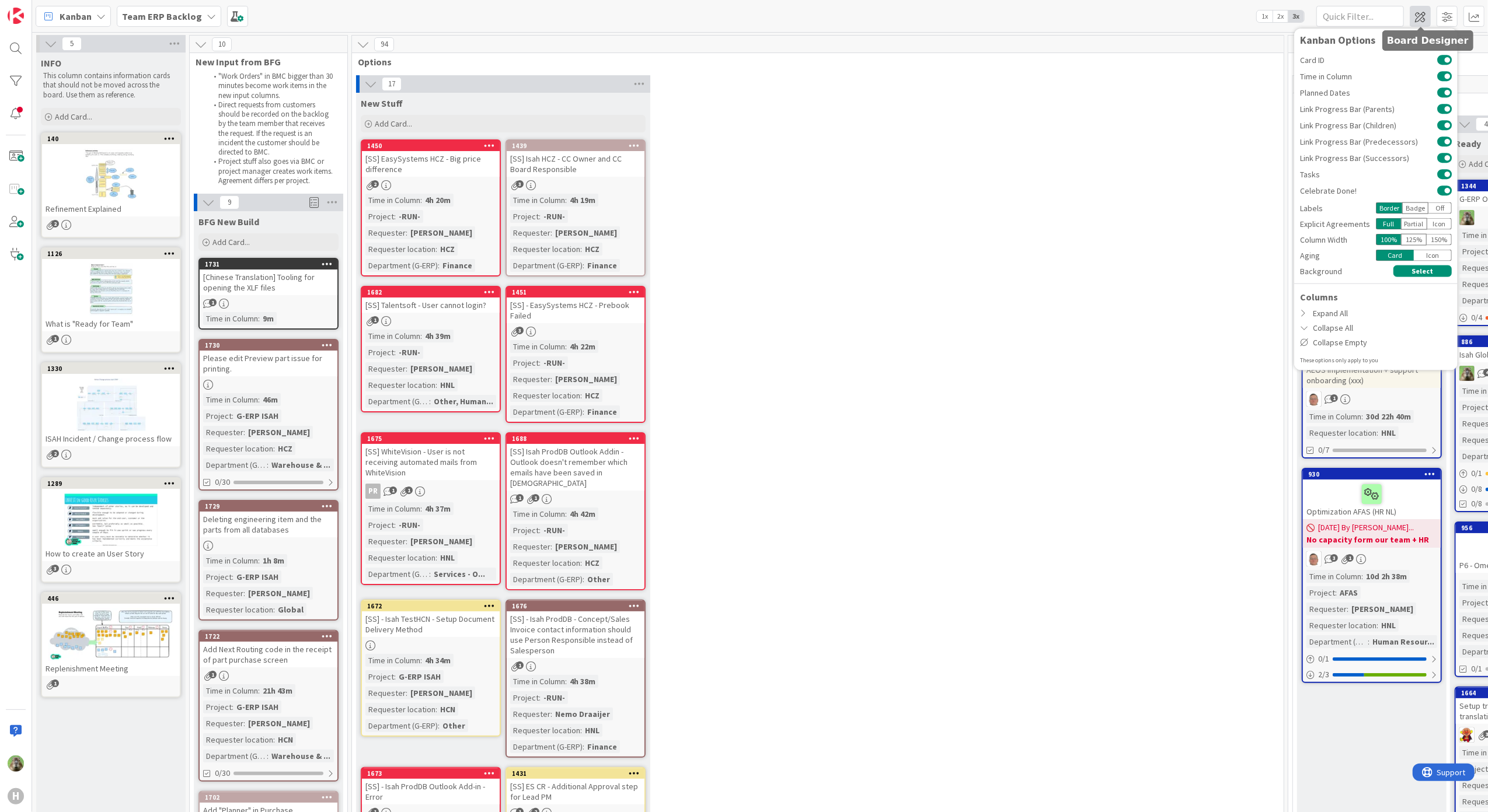
click at [1421, 23] on span at bounding box center [1420, 16] width 21 height 21
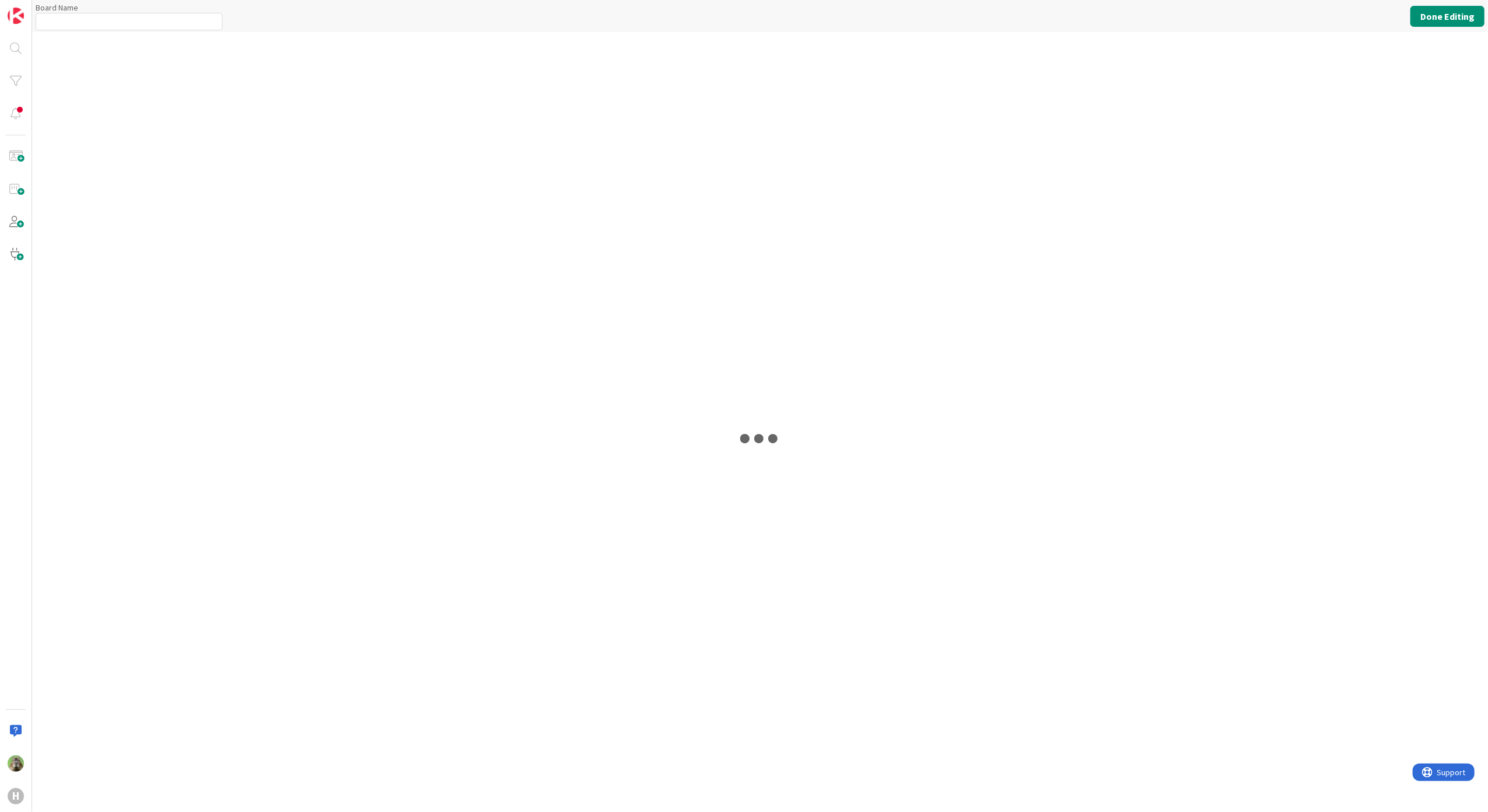
type input "Team ERP Backlog"
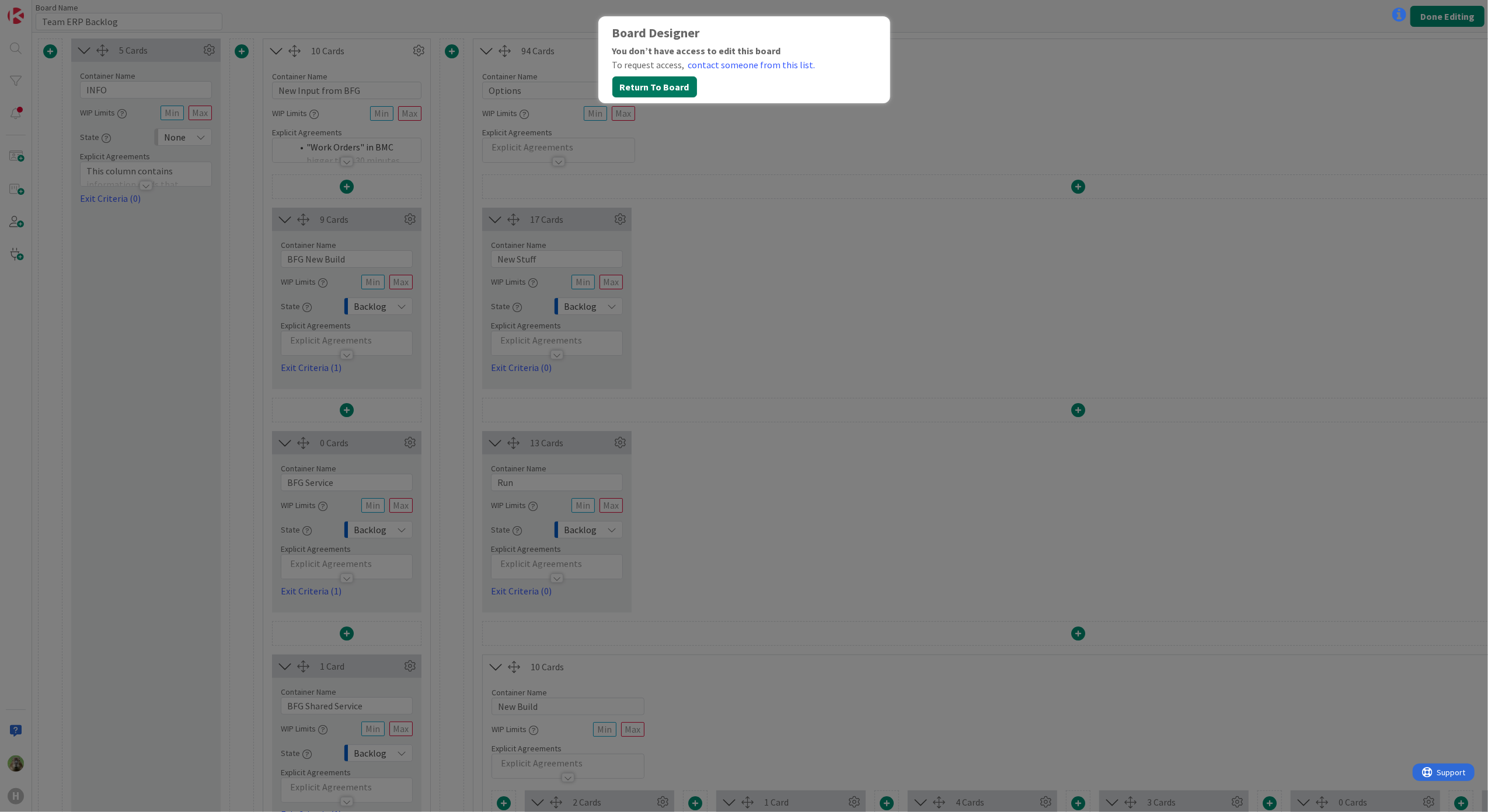
click at [666, 90] on button "Return To Board" at bounding box center [654, 87] width 85 height 21
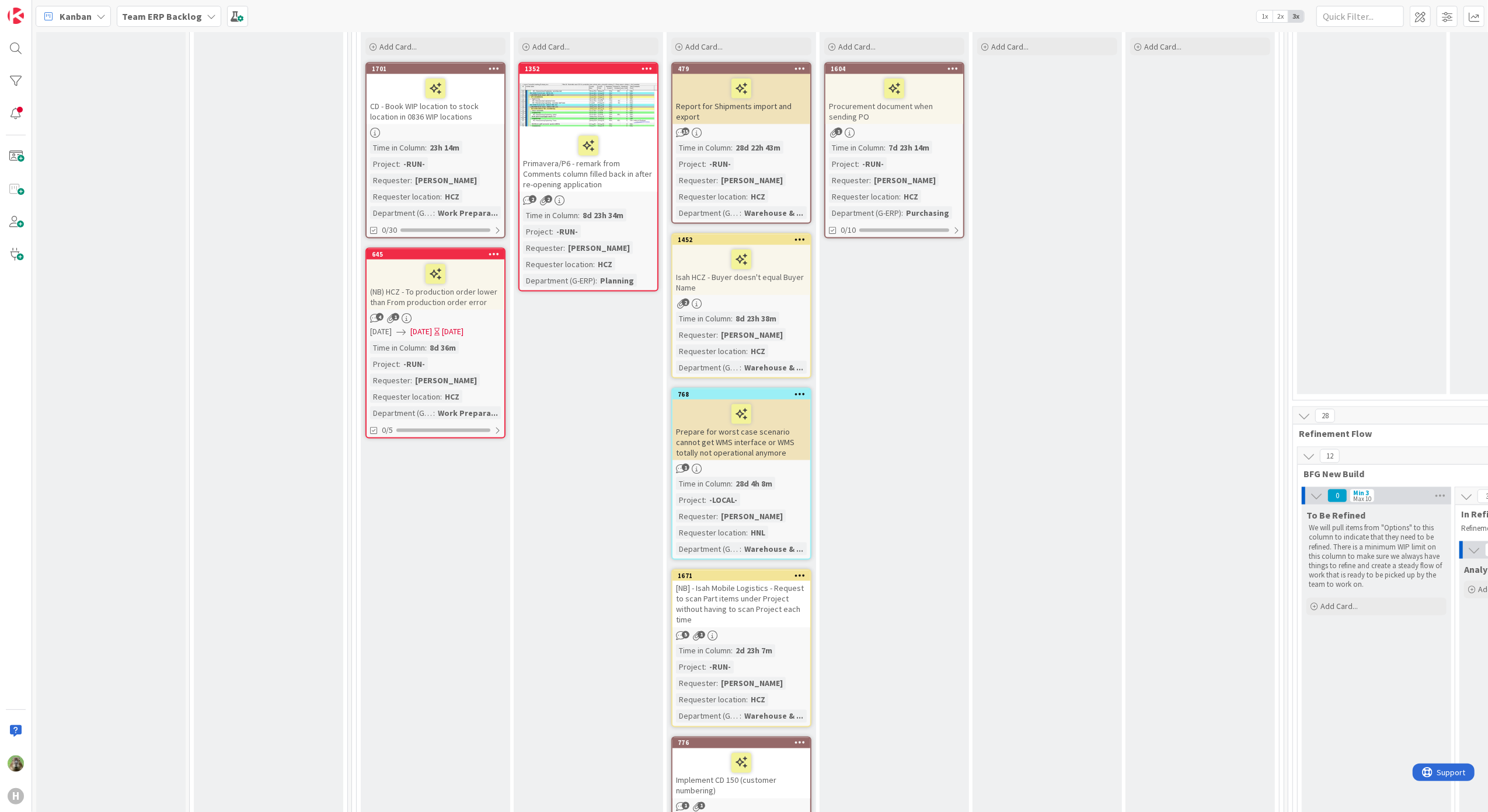
scroll to position [1595, 0]
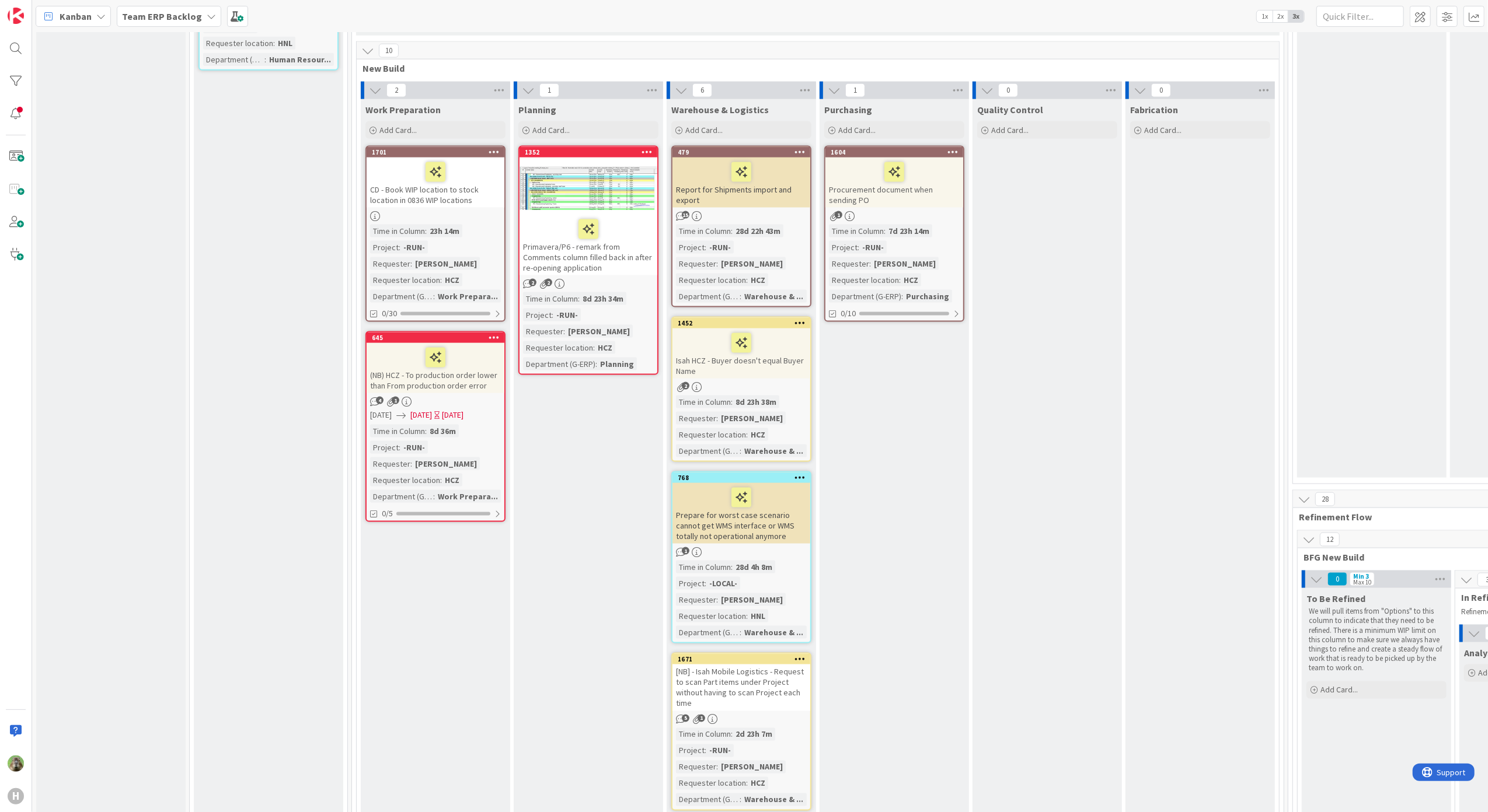
drag, startPoint x: 890, startPoint y: 146, endPoint x: 893, endPoint y: 127, distance: 19.2
click at [893, 127] on div "Purchasing Add Card... 1604 Procurement document when sending PO 1 Time in Colu…" at bounding box center [894, 601] width 149 height 1003
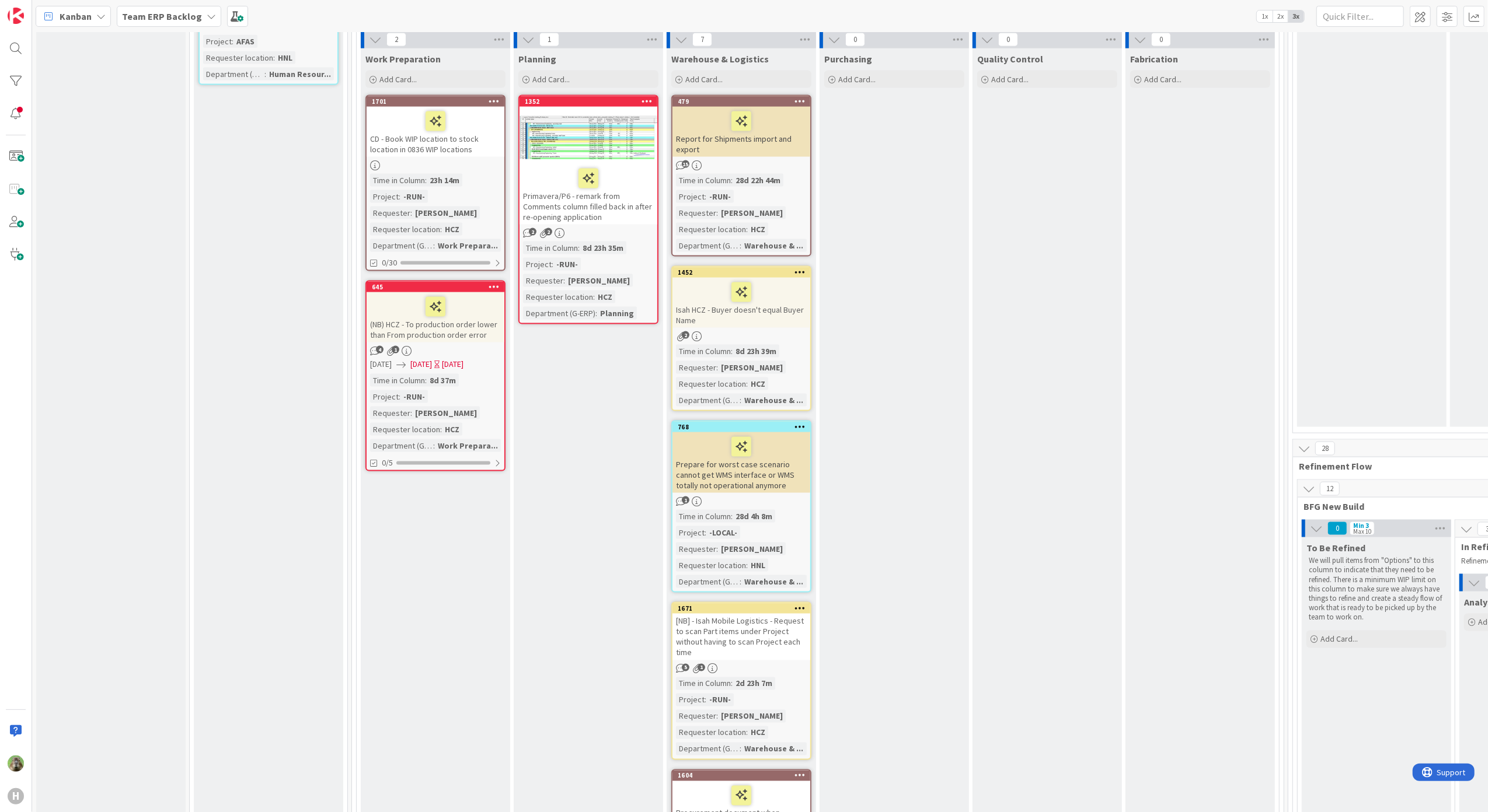
scroll to position [1421, 0]
